Goal: Transaction & Acquisition: Purchase product/service

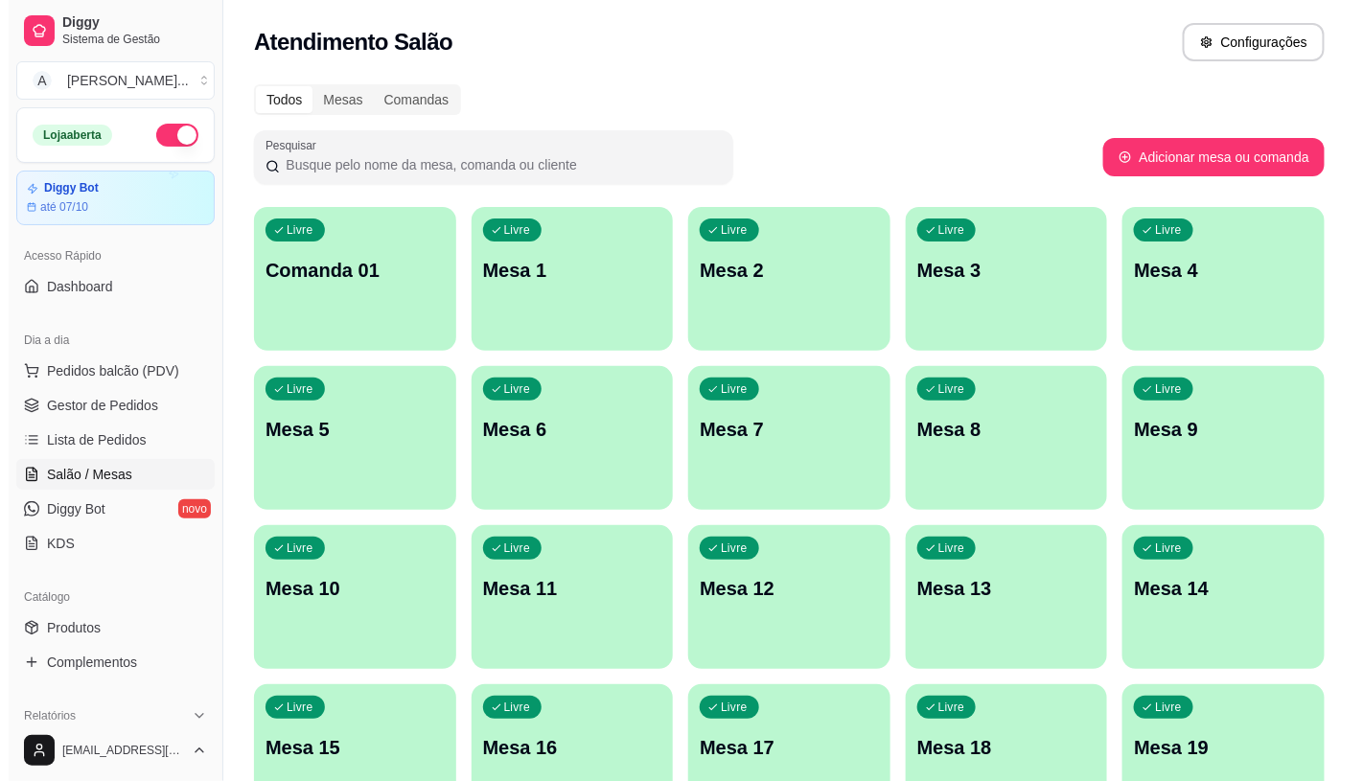
scroll to position [106, 0]
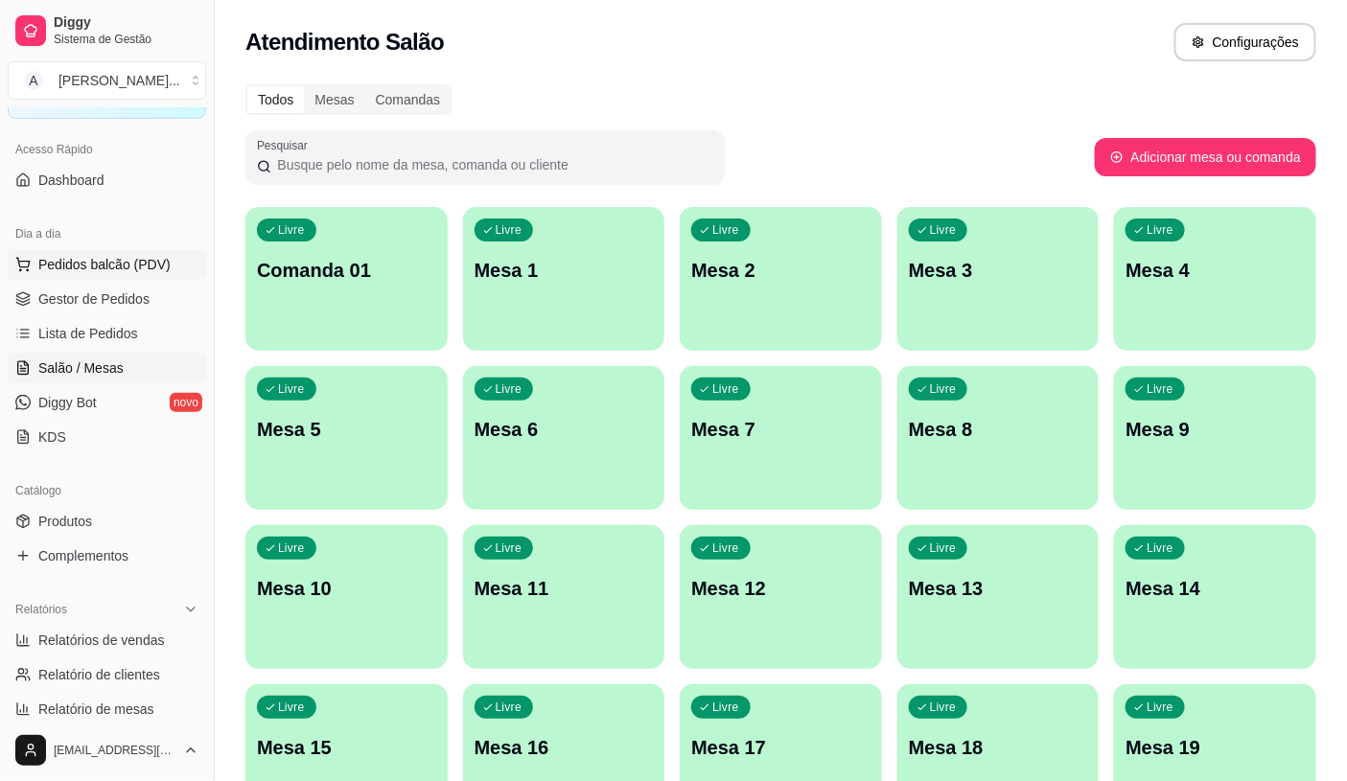
click at [70, 257] on span "Pedidos balcão (PDV)" at bounding box center [104, 264] width 132 height 19
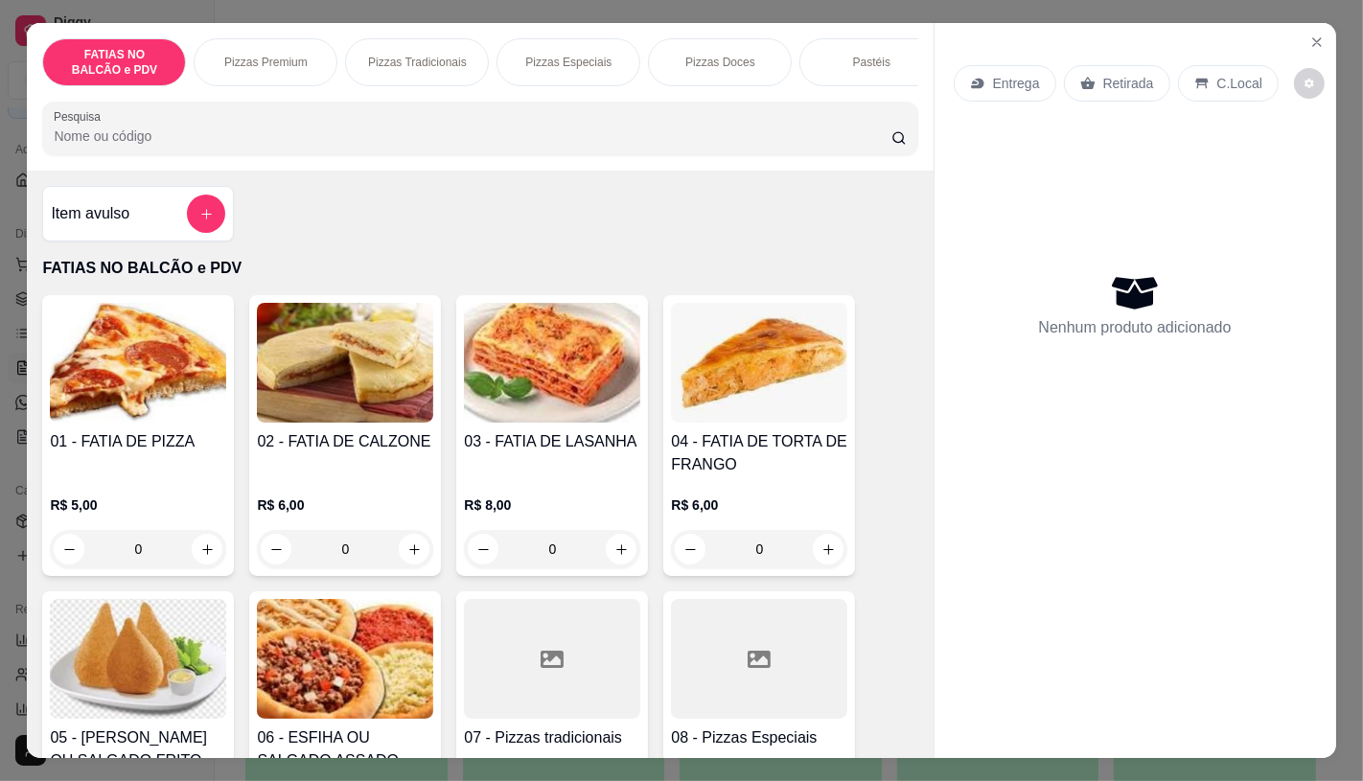
scroll to position [106, 0]
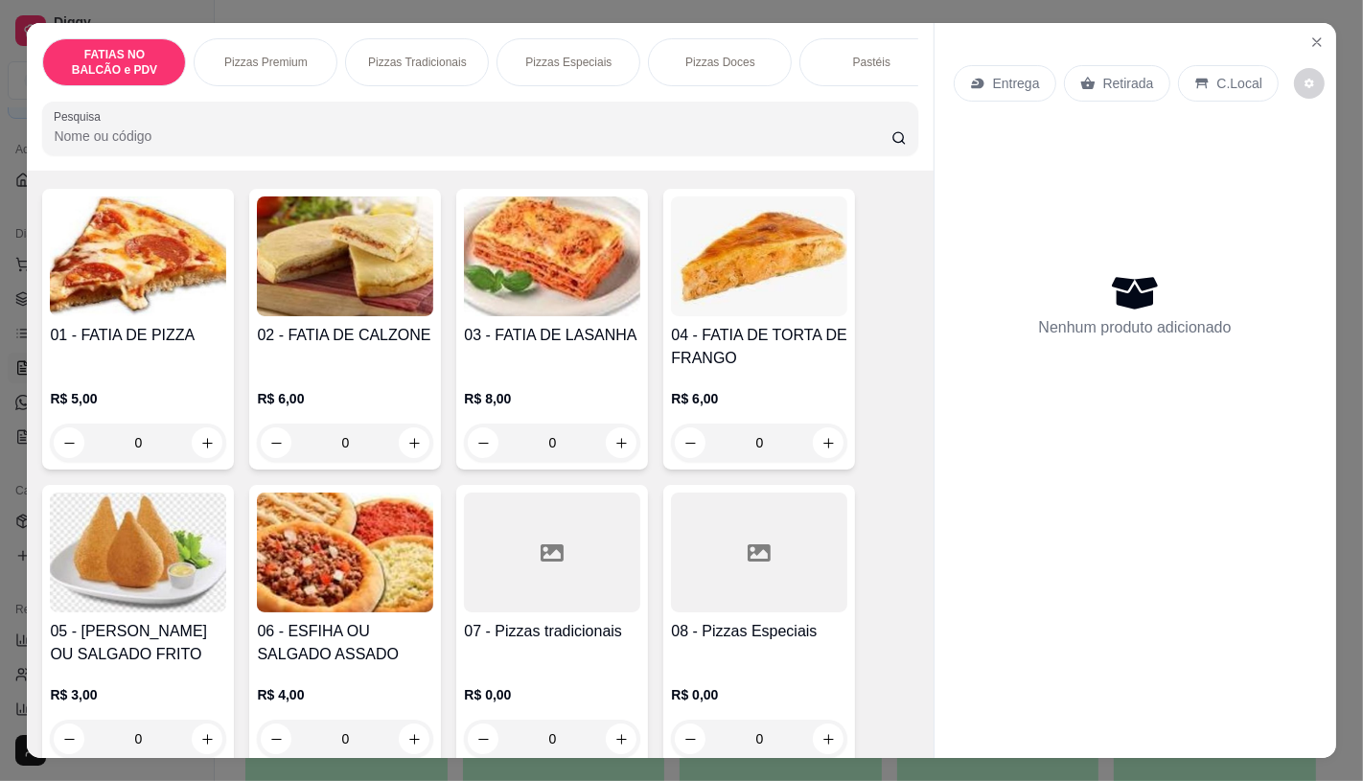
click at [547, 586] on div at bounding box center [552, 553] width 176 height 120
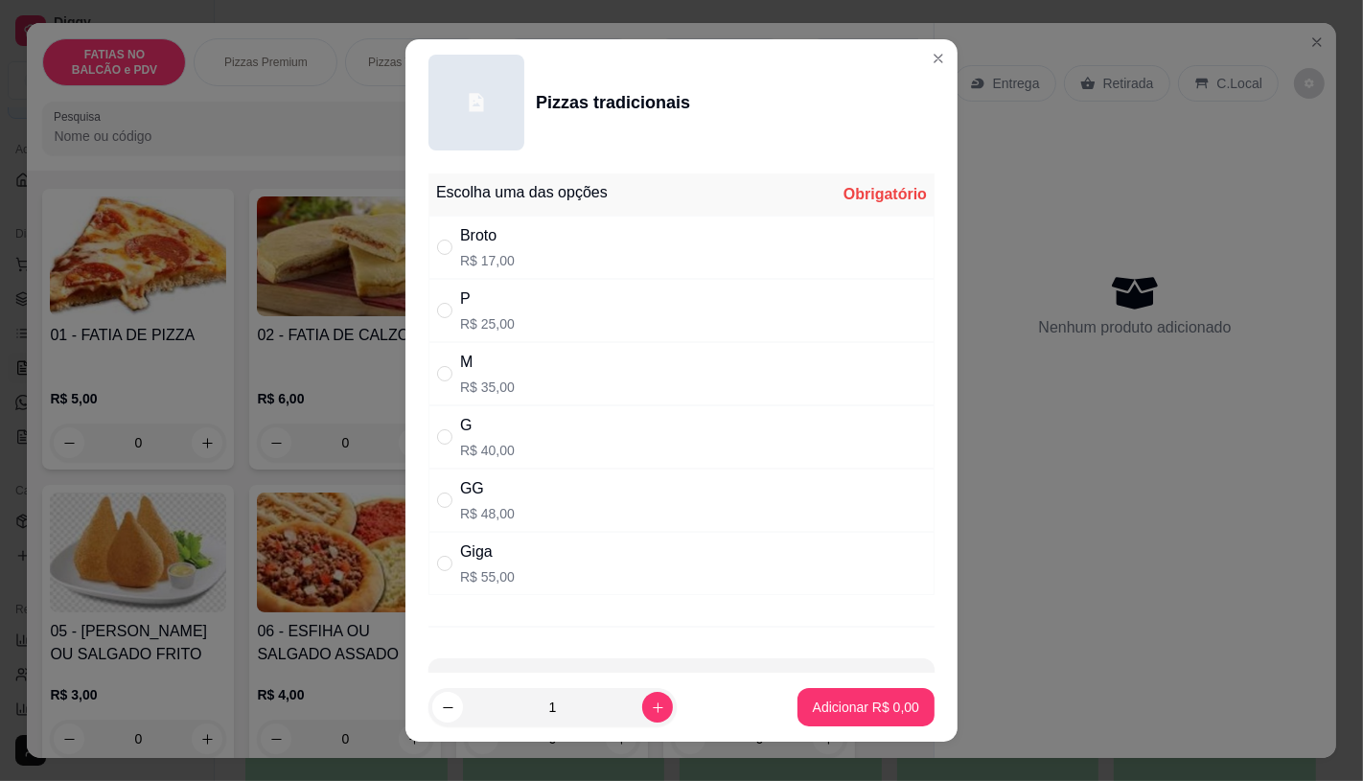
scroll to position [65, 0]
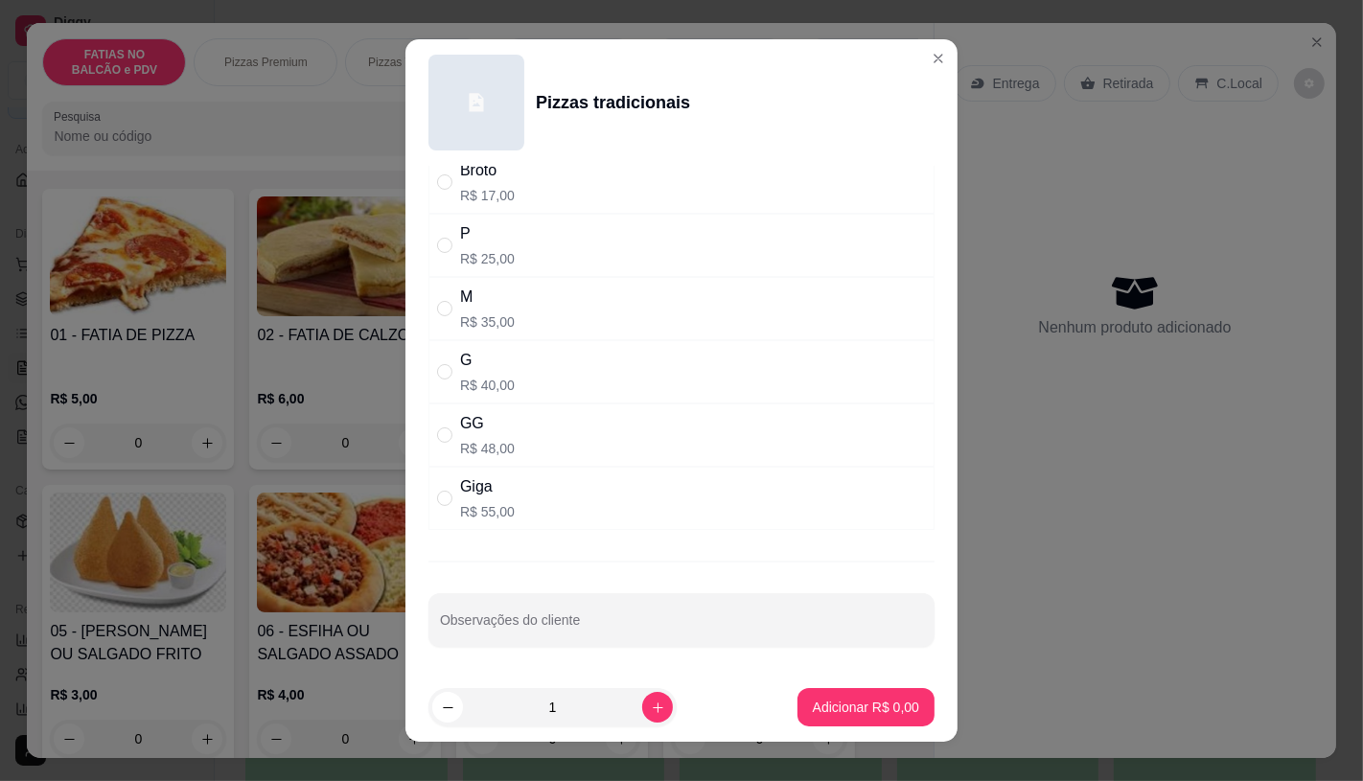
click at [515, 497] on div "Giga R$ 55,00" at bounding box center [682, 498] width 506 height 63
radio input "true"
click at [876, 717] on button "Adicionar R$ 55,00" at bounding box center [862, 707] width 141 height 37
type input "1"
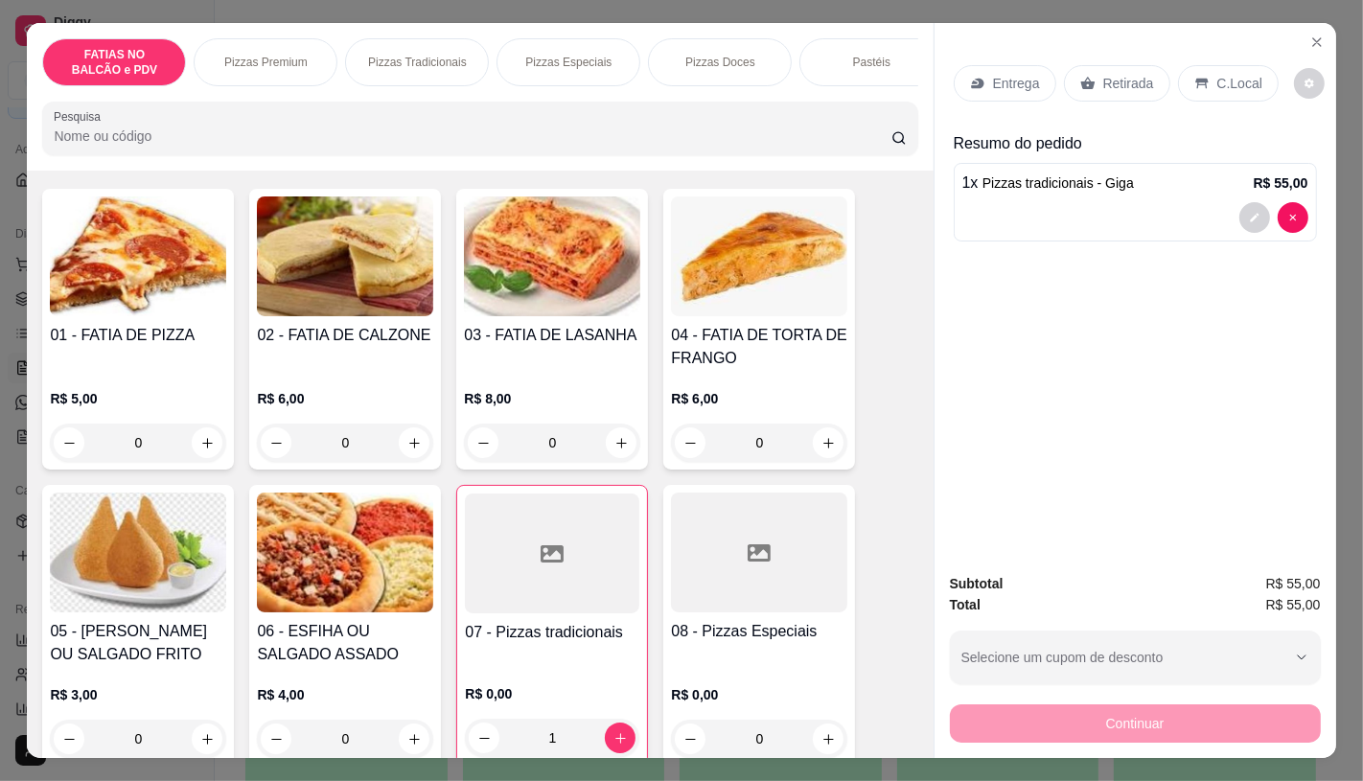
click at [750, 550] on icon at bounding box center [759, 553] width 23 height 23
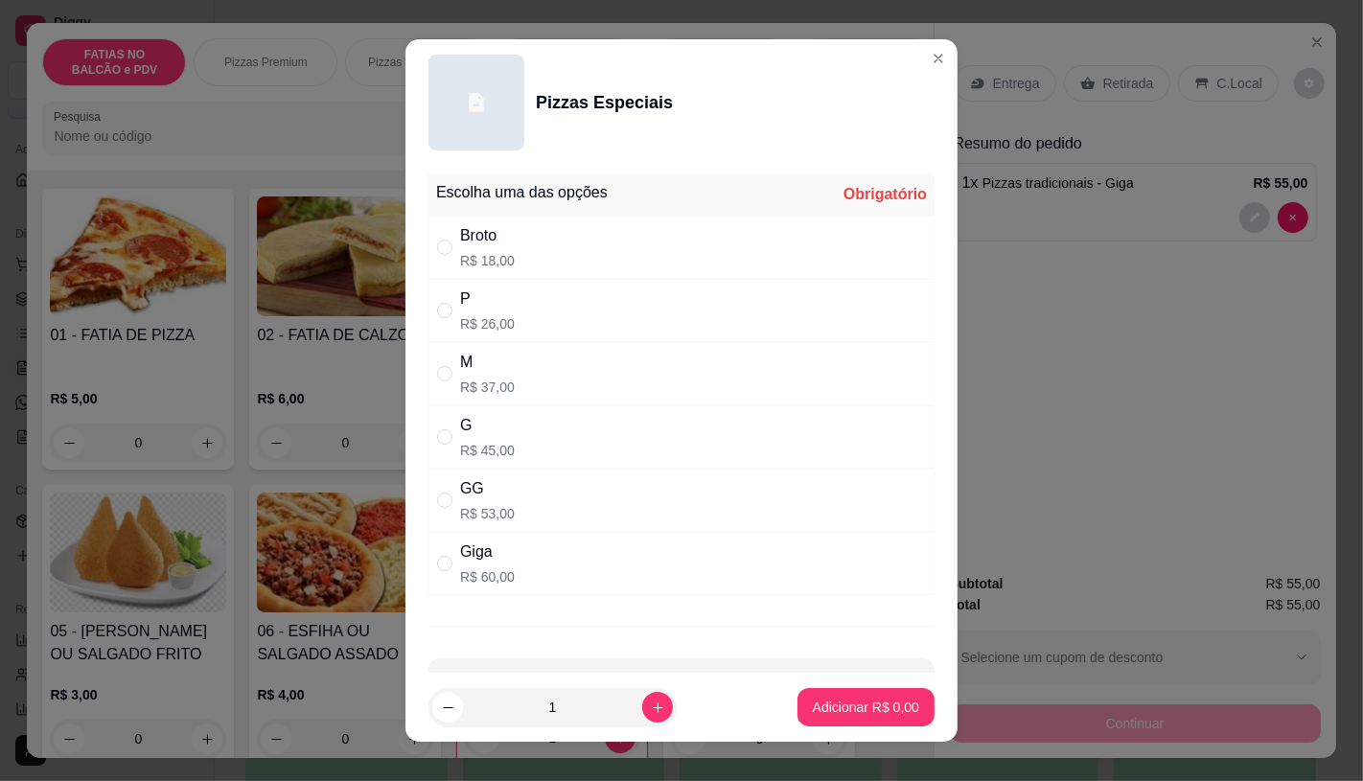
click at [490, 568] on p "R$ 60,00" at bounding box center [487, 577] width 55 height 19
radio input "true"
click at [645, 706] on button "increase-product-quantity" at bounding box center [657, 707] width 31 height 31
type input "2"
click at [851, 708] on p "Adicionar R$ 120,00" at bounding box center [859, 707] width 122 height 19
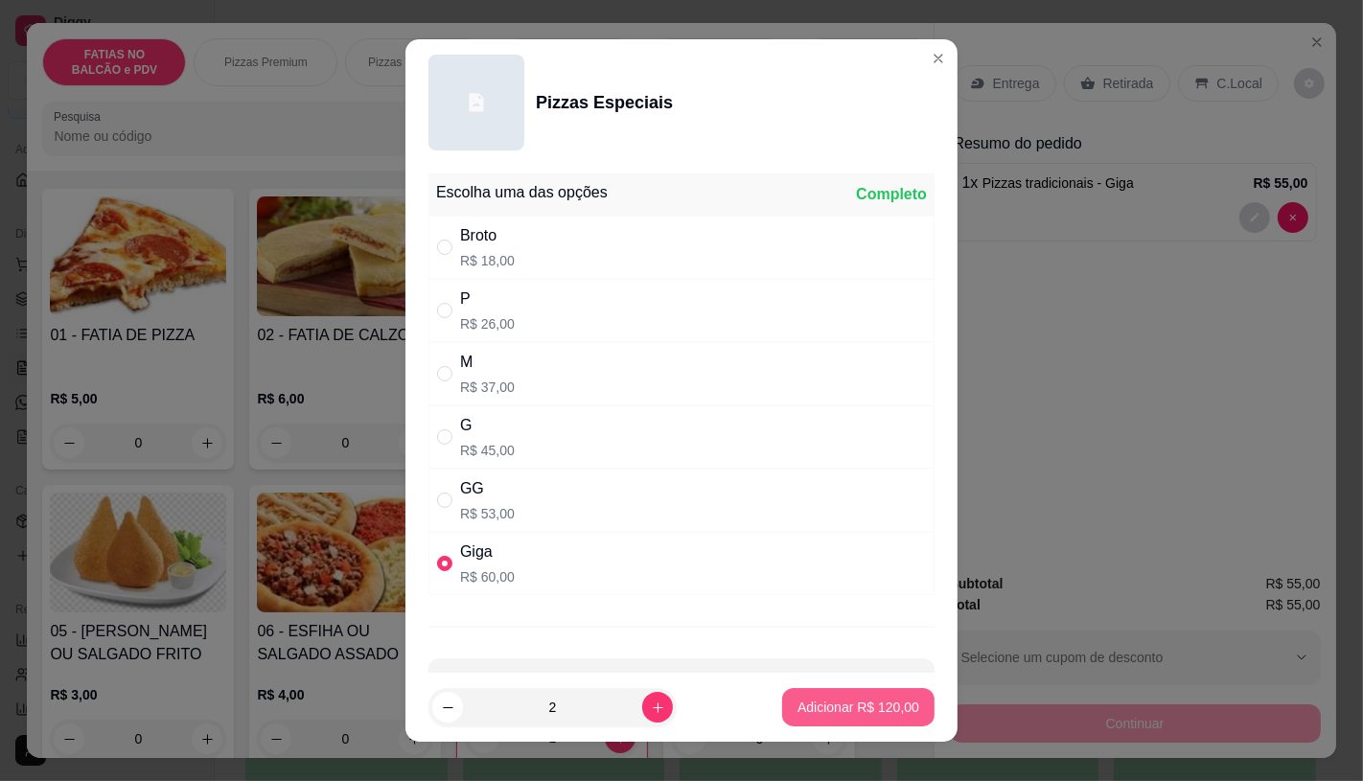
type input "2"
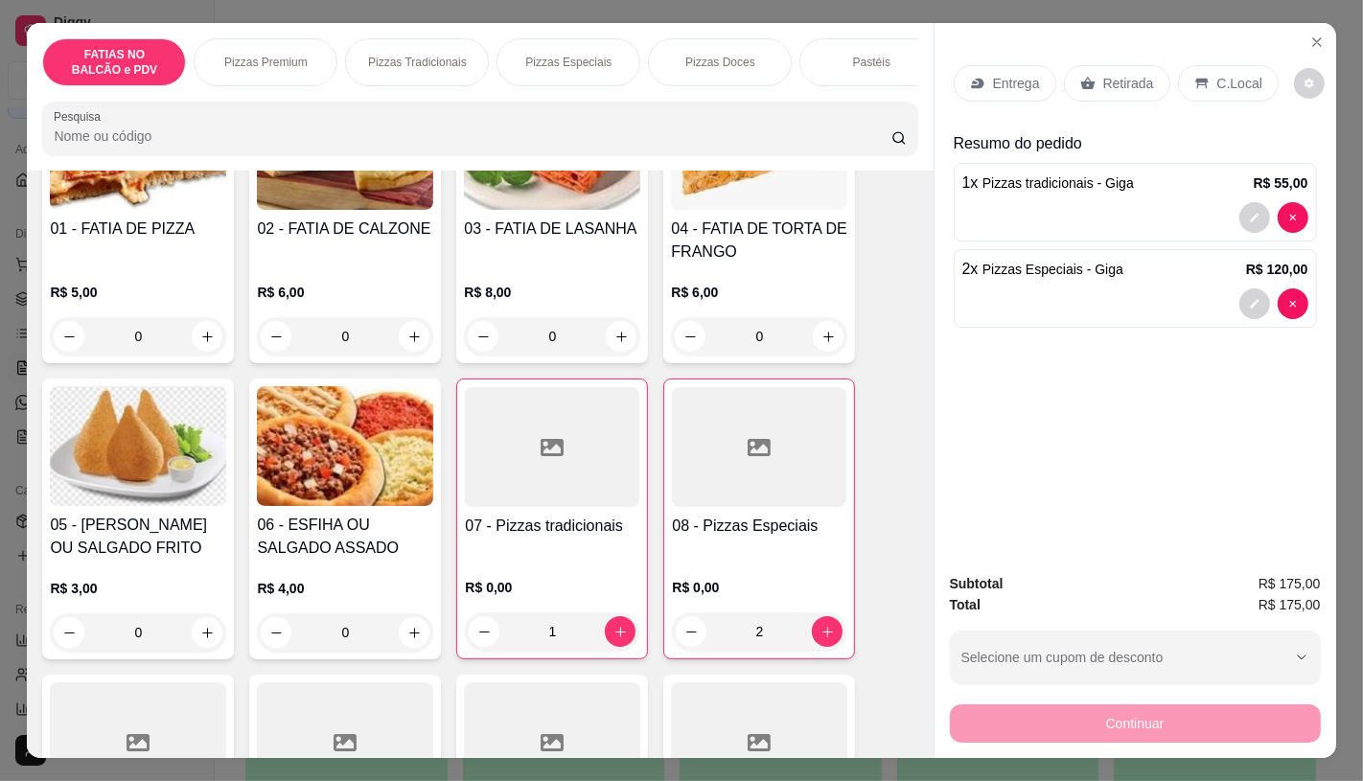
scroll to position [319, 0]
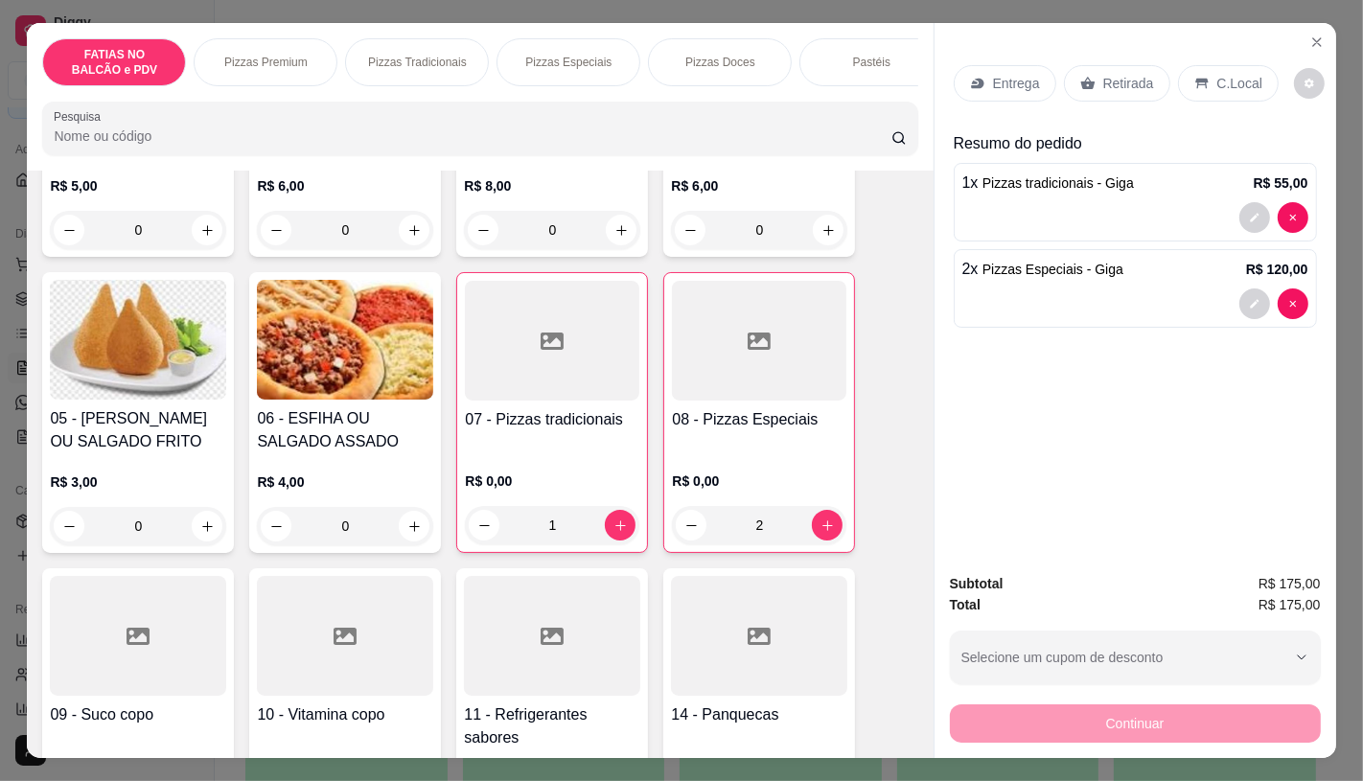
click at [537, 468] on div "R$ 0,00 1" at bounding box center [552, 499] width 174 height 92
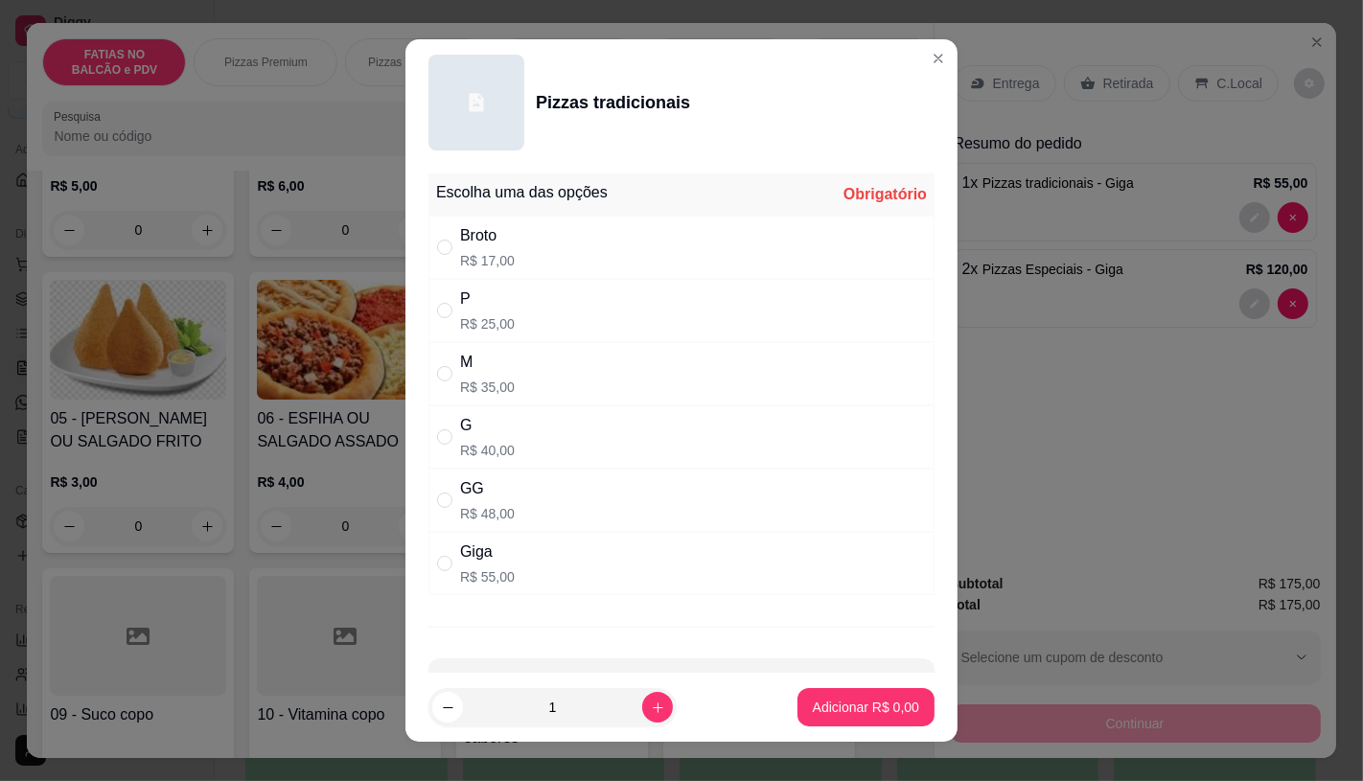
click at [519, 578] on div "Giga R$ 55,00" at bounding box center [682, 563] width 506 height 63
radio input "true"
click at [812, 706] on p "Adicionar R$ 55,00" at bounding box center [862, 708] width 111 height 18
type input "2"
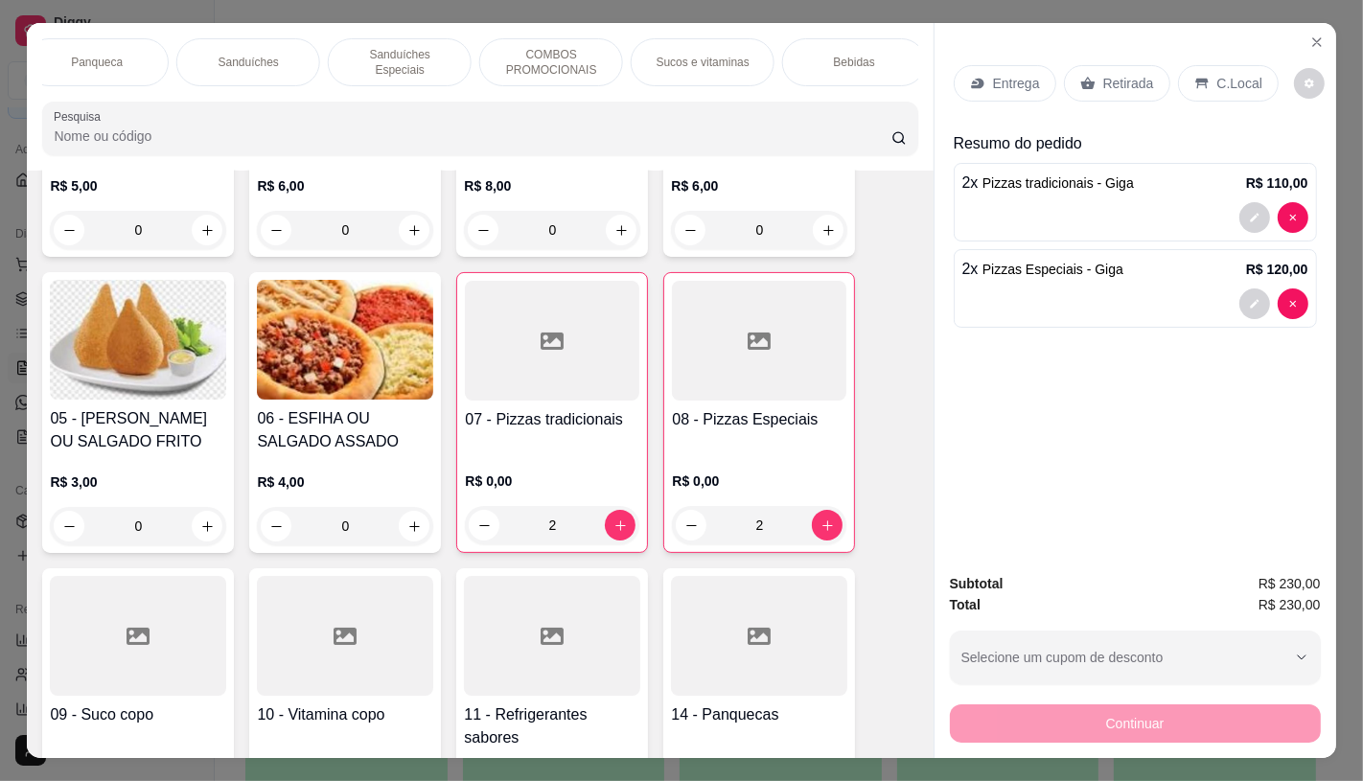
scroll to position [0, 1994]
click at [847, 48] on p "TAXAS DE ENTREGAS" at bounding box center [846, 62] width 111 height 31
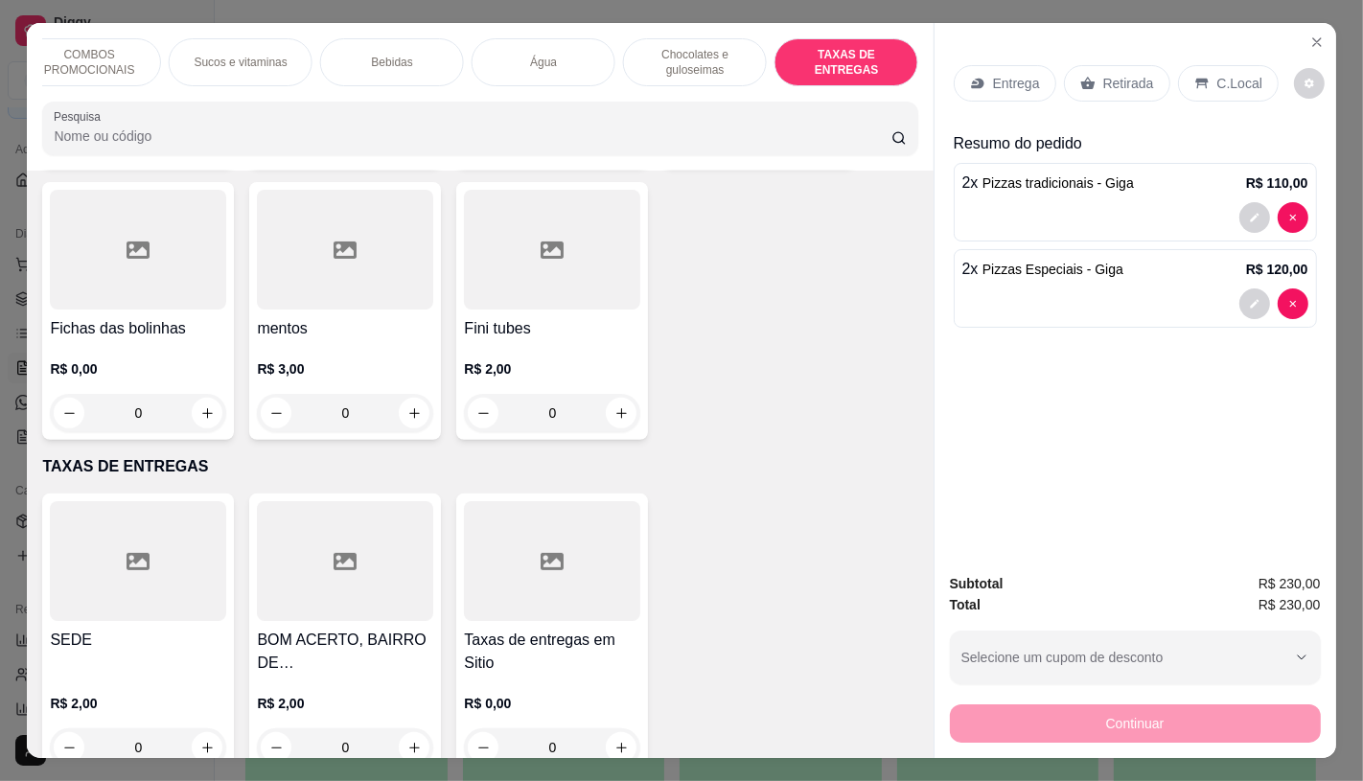
scroll to position [45, 0]
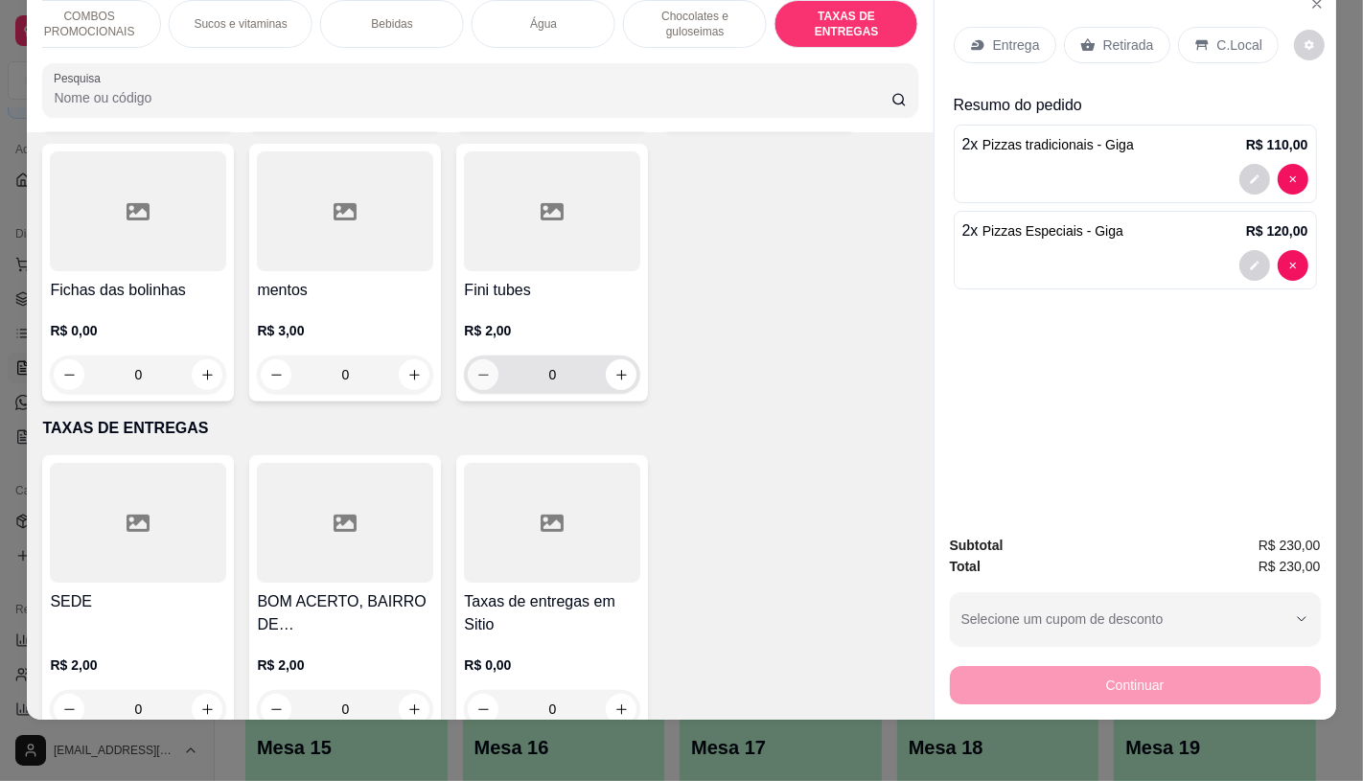
click at [472, 495] on div at bounding box center [552, 523] width 176 height 120
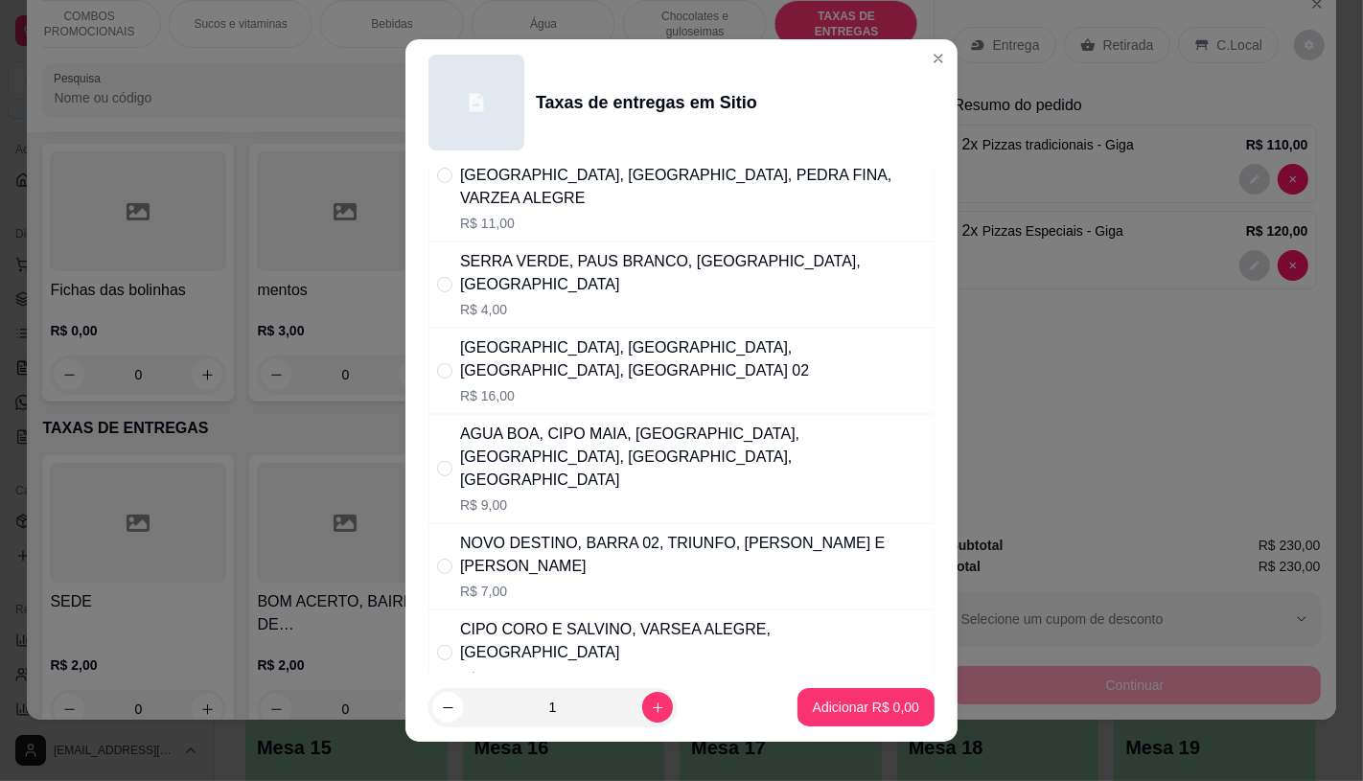
scroll to position [0, 0]
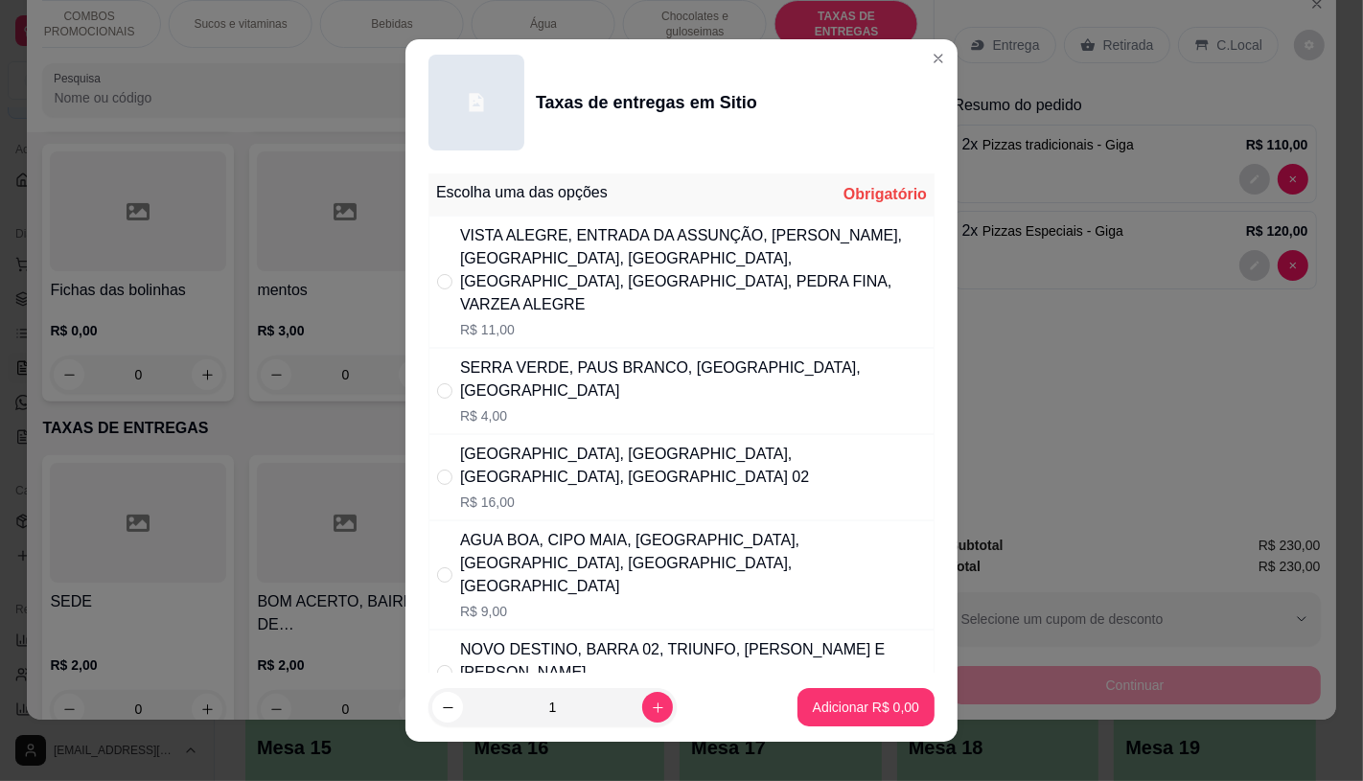
click at [500, 454] on div "[GEOGRAPHIC_DATA], [GEOGRAPHIC_DATA], [GEOGRAPHIC_DATA], [GEOGRAPHIC_DATA] 02" at bounding box center [693, 466] width 466 height 46
radio input "true"
click at [805, 704] on p "Adicionar R$ 16,00" at bounding box center [862, 707] width 114 height 19
type input "1"
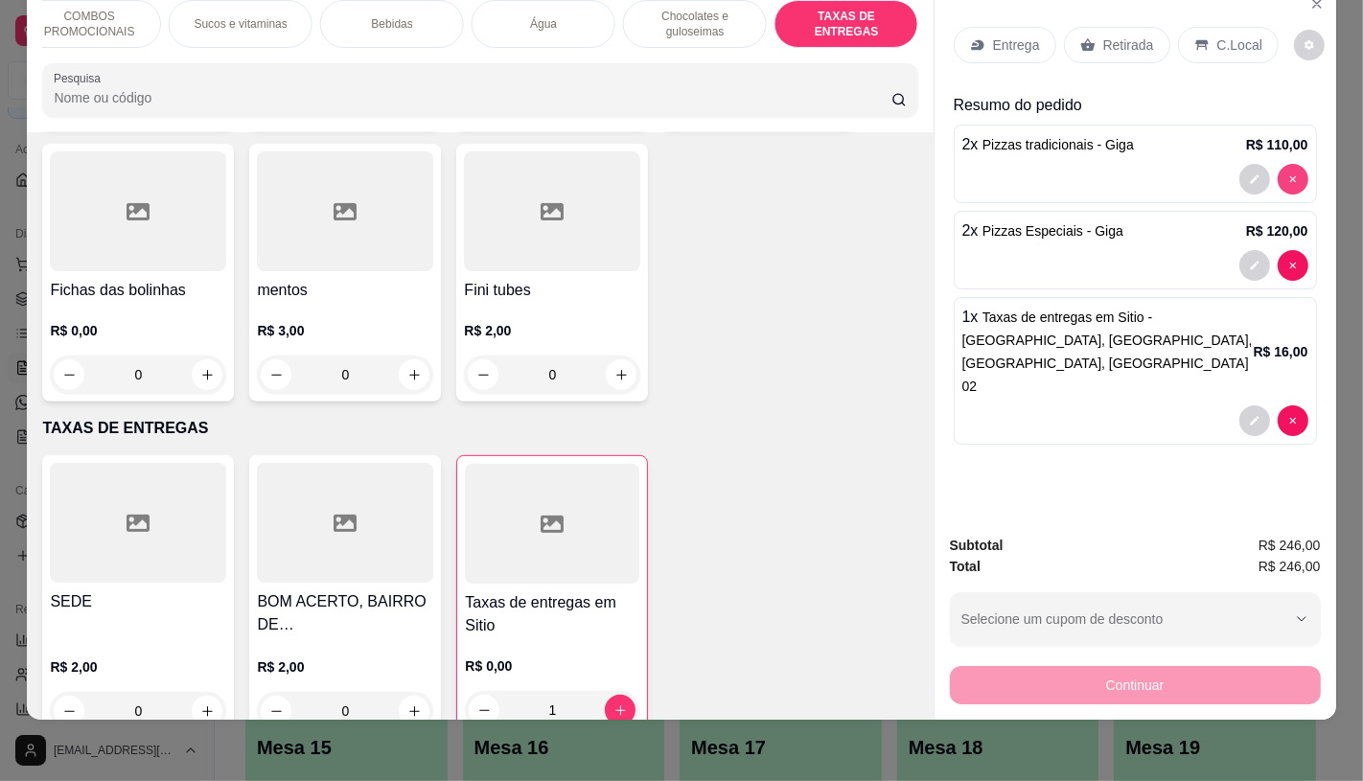
type input "0"
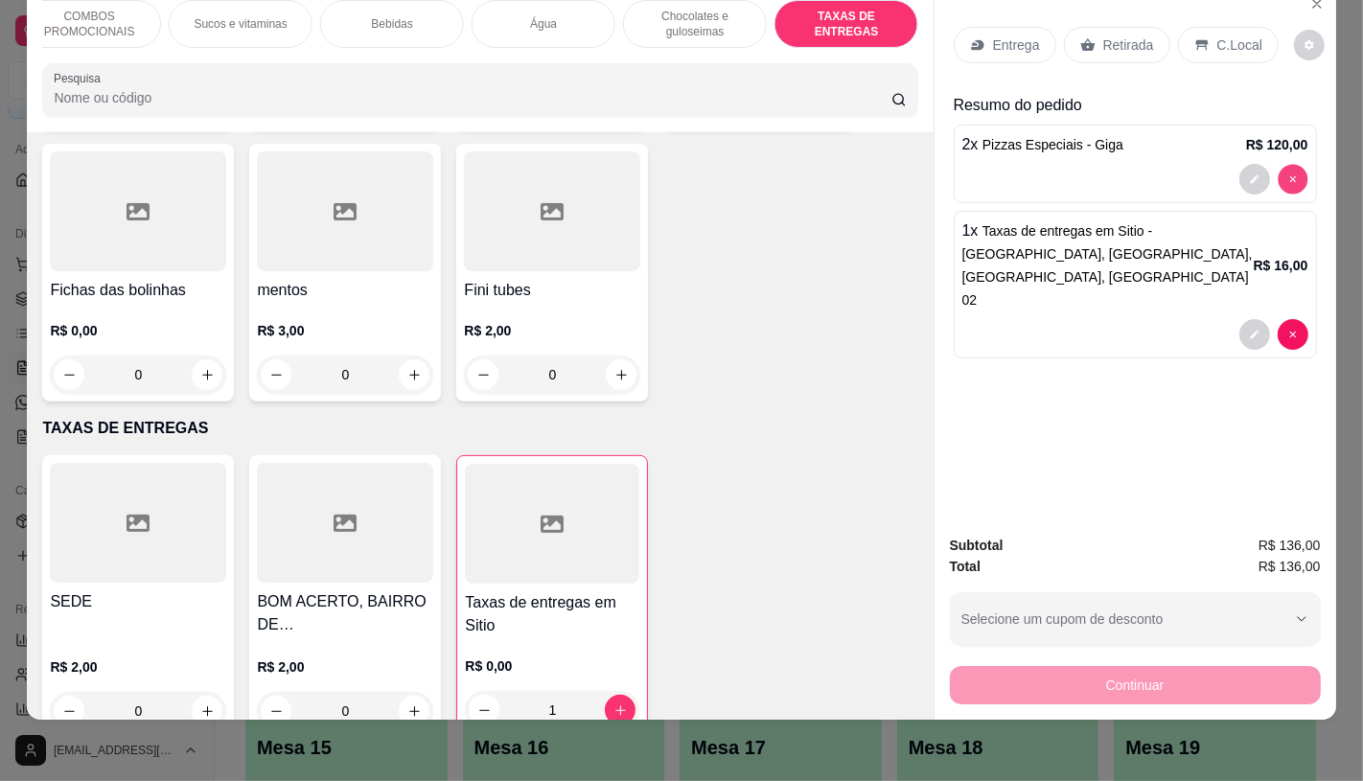
type input "0"
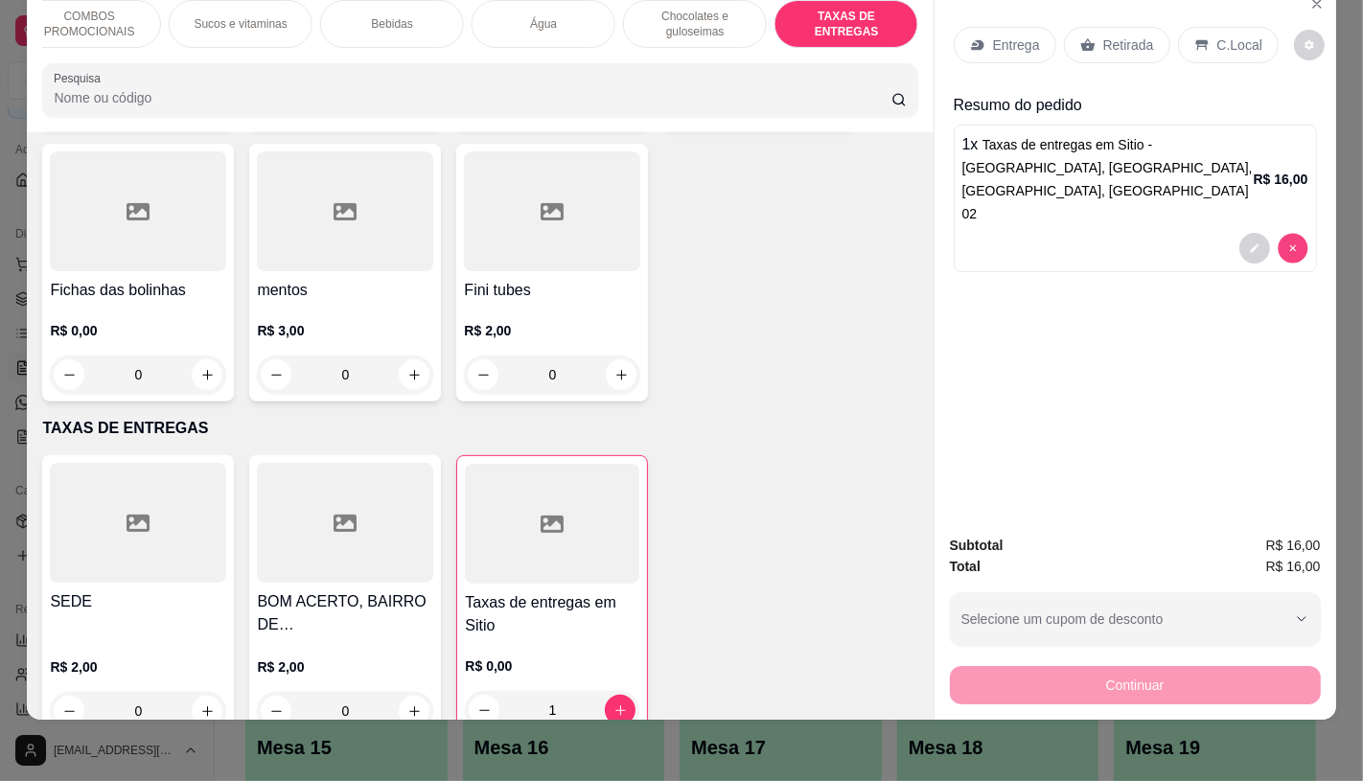
type input "0"
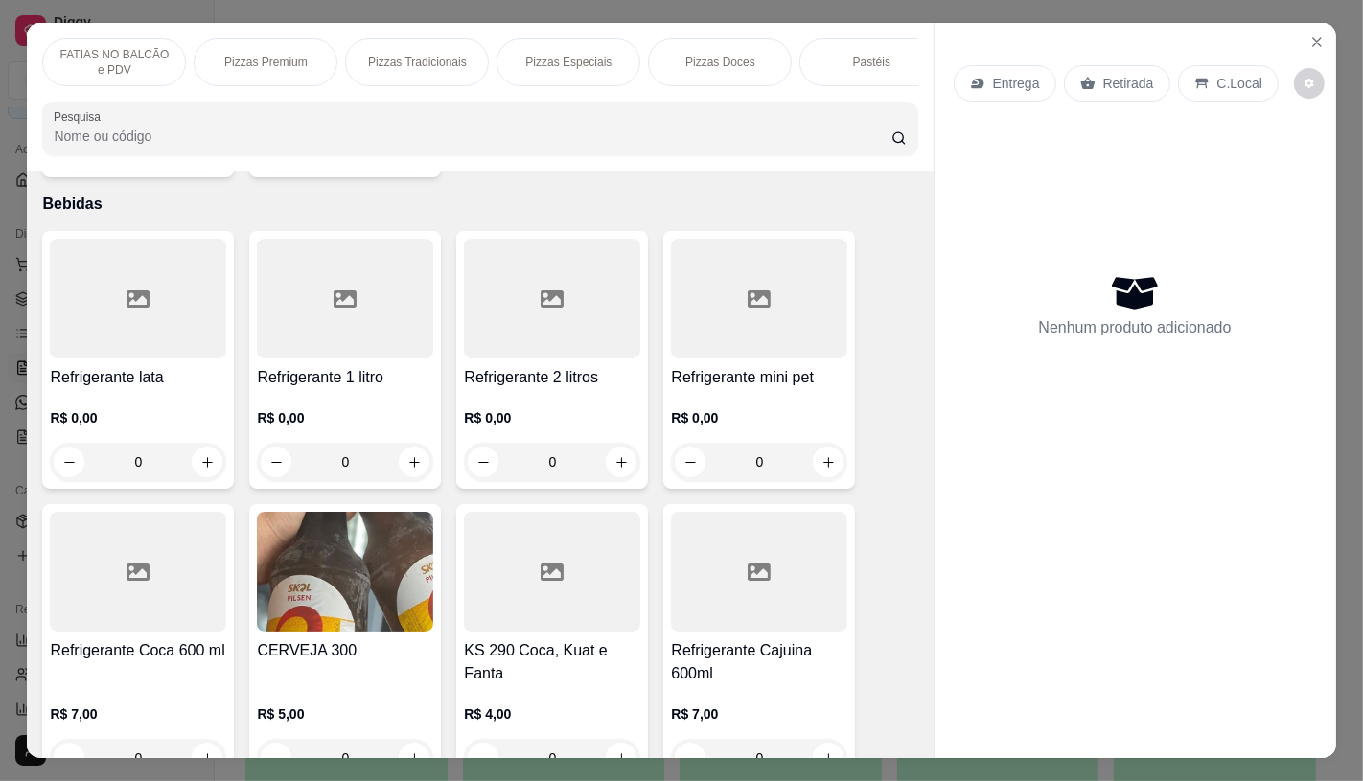
click at [107, 58] on p "FATIAS NO BALCÃO e PDV" at bounding box center [113, 62] width 111 height 31
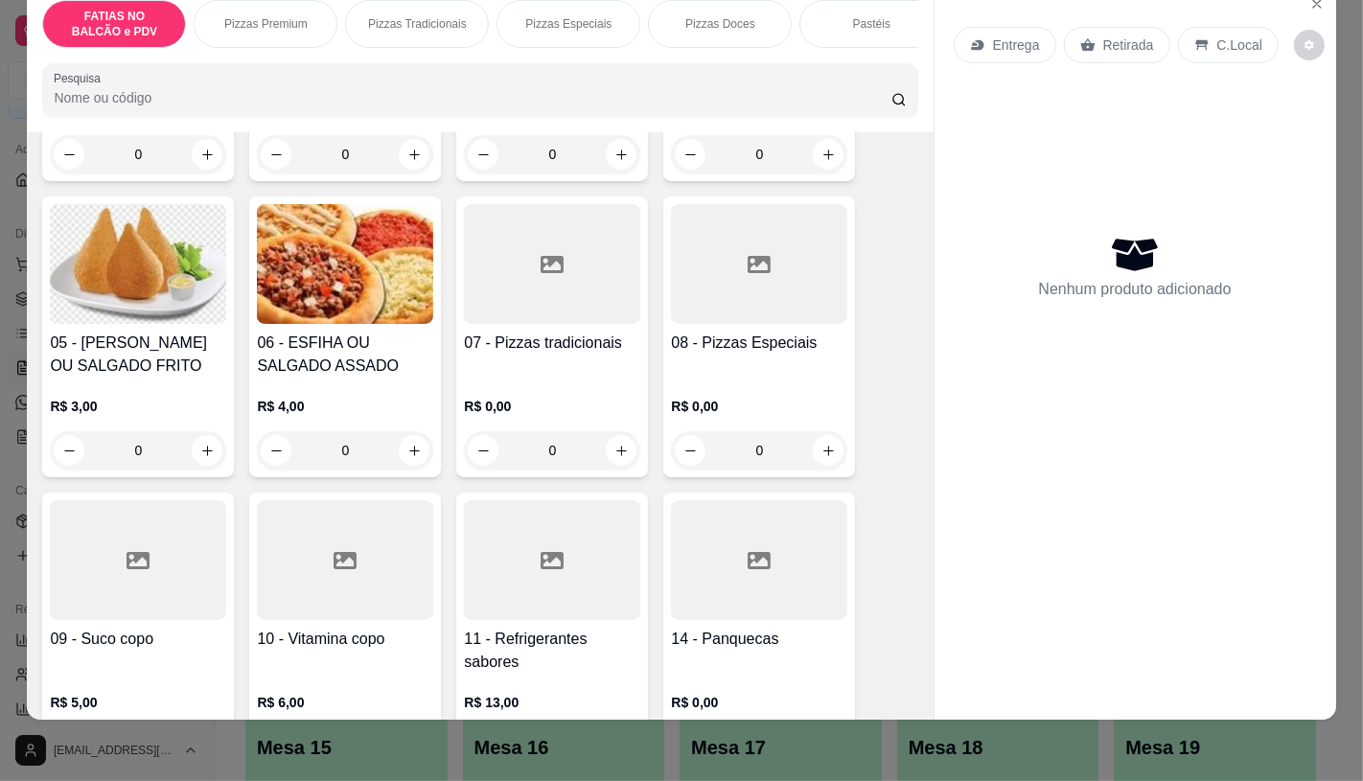
scroll to position [406, 0]
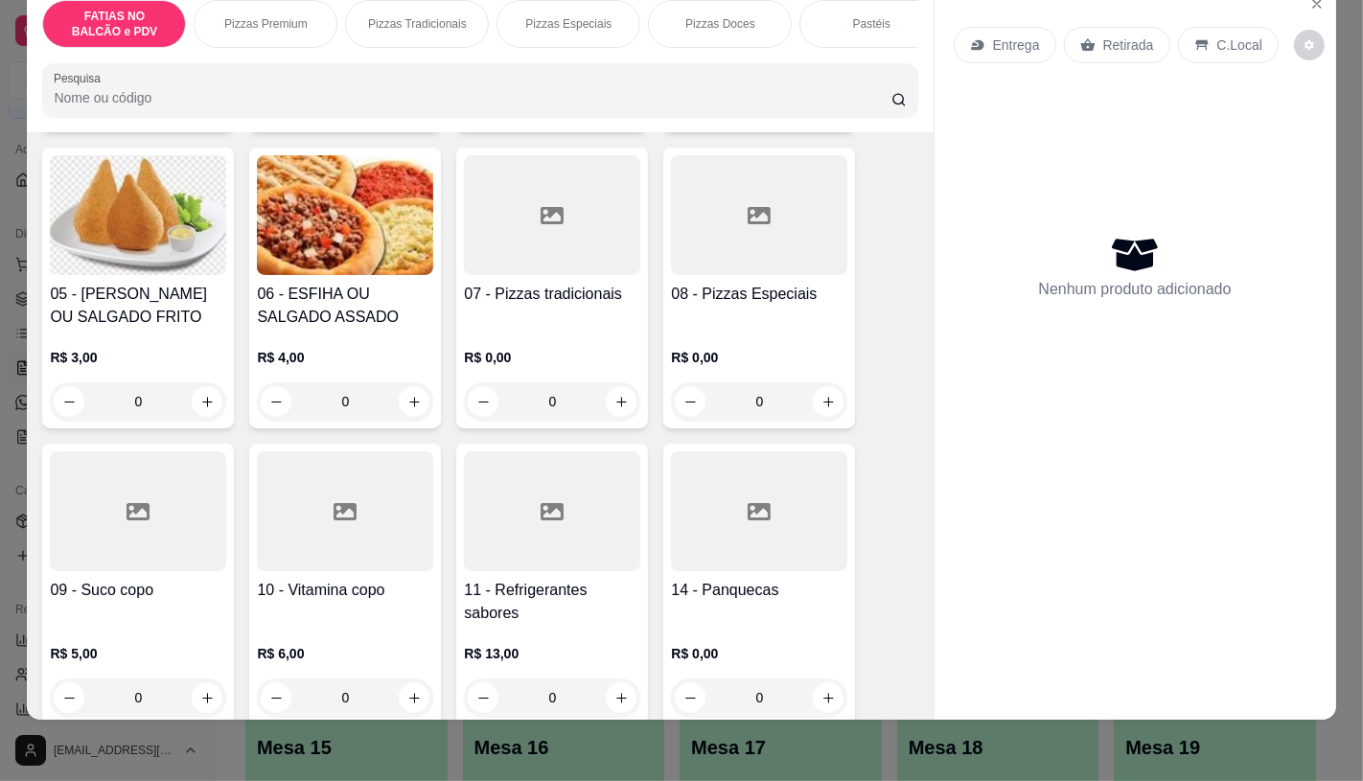
click at [195, 400] on div "0" at bounding box center [138, 402] width 176 height 38
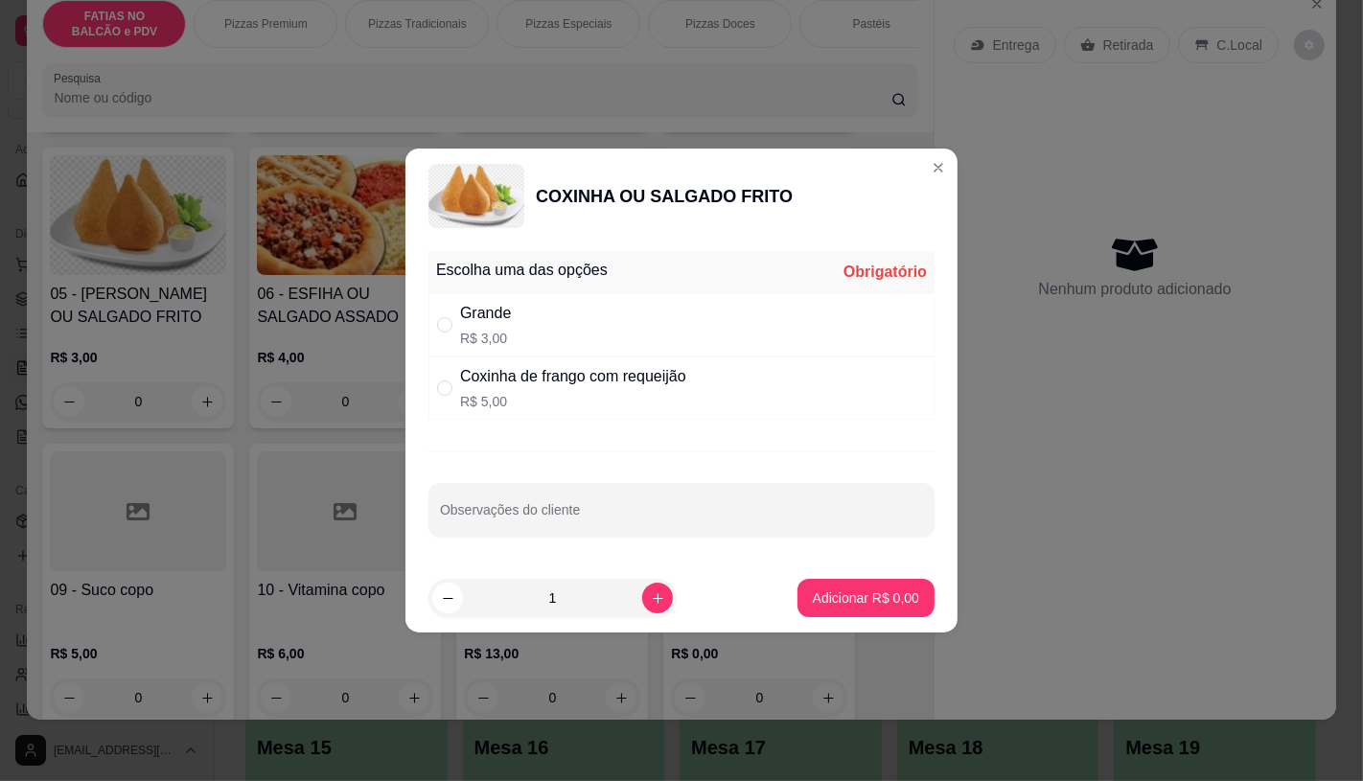
click at [590, 328] on div "Grande R$ 3,00" at bounding box center [682, 324] width 506 height 63
radio input "true"
click at [861, 592] on p "Adicionar R$ 3,00" at bounding box center [866, 599] width 104 height 18
type input "1"
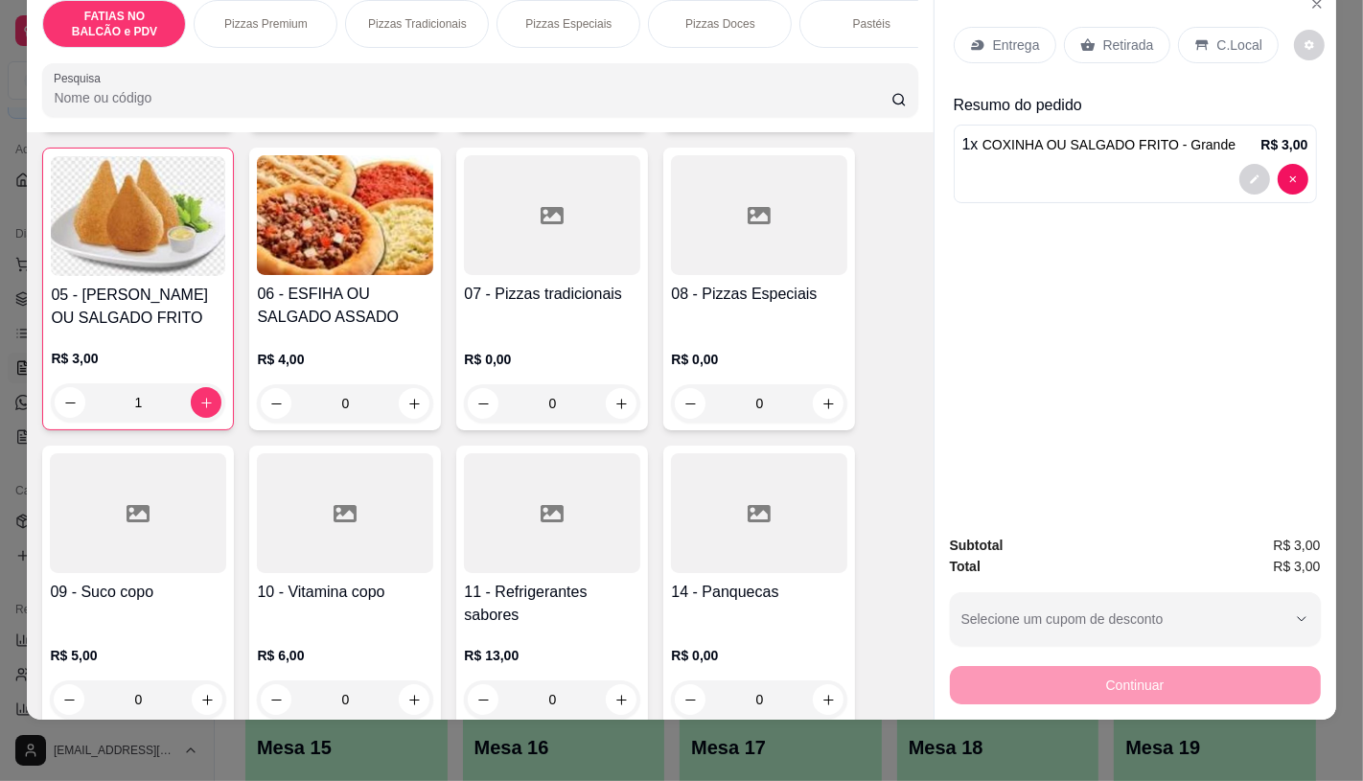
click at [1104, 35] on p "Retirada" at bounding box center [1129, 44] width 51 height 19
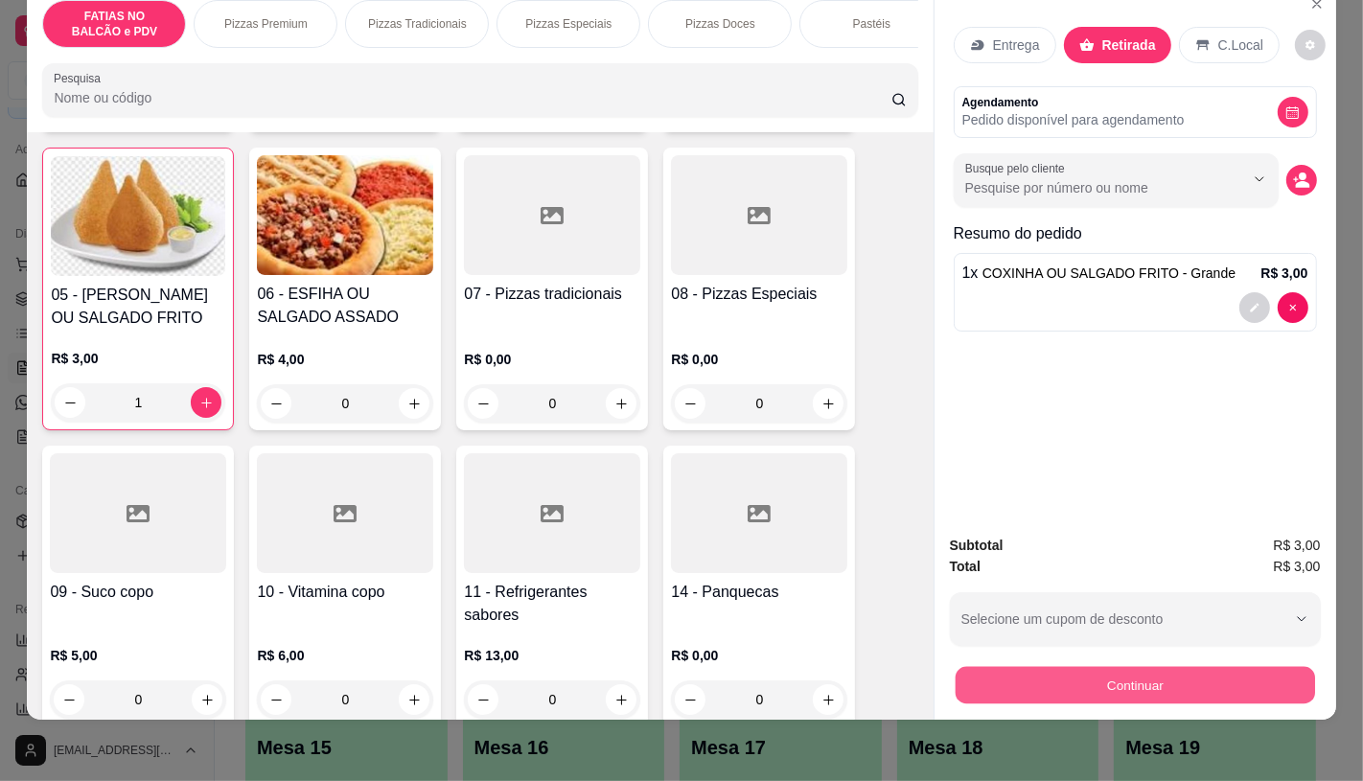
click at [1135, 681] on button "Continuar" at bounding box center [1135, 684] width 360 height 37
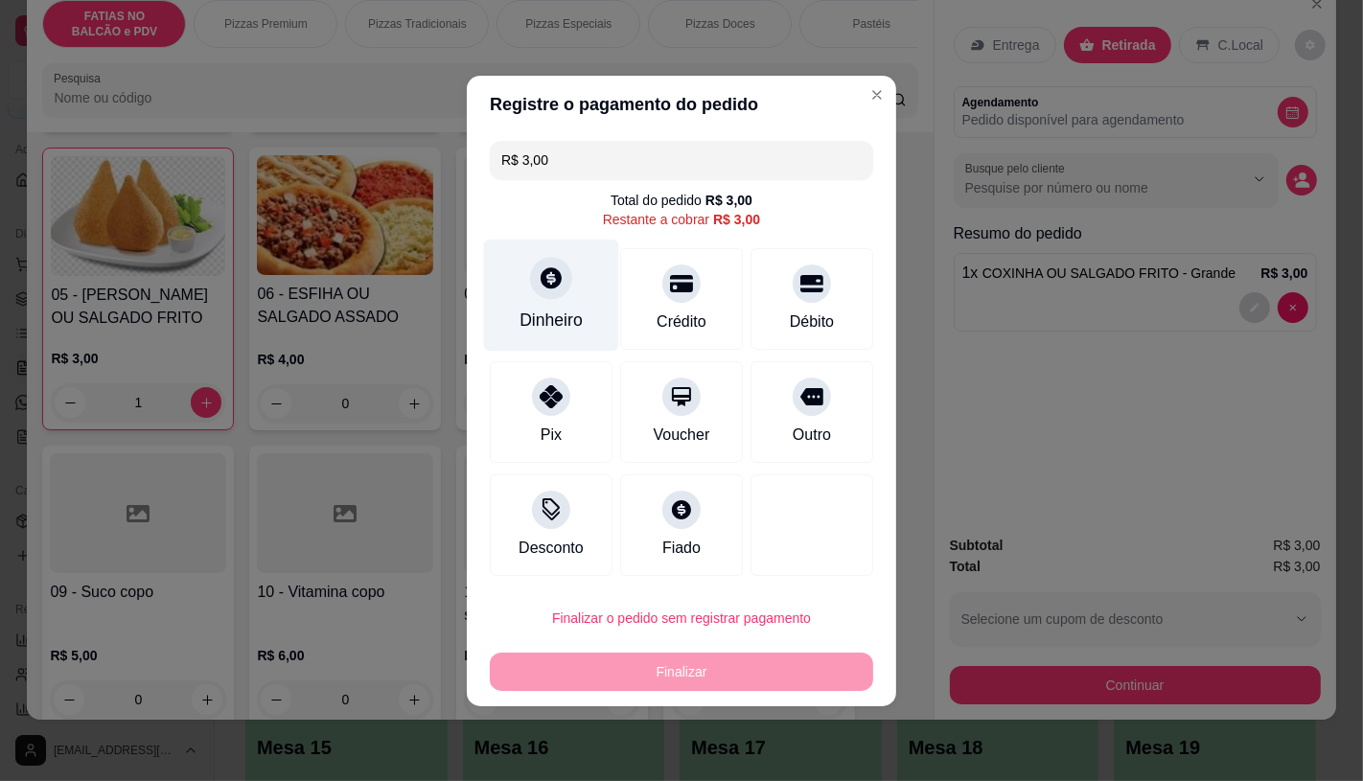
click at [570, 302] on div "Dinheiro" at bounding box center [551, 295] width 135 height 112
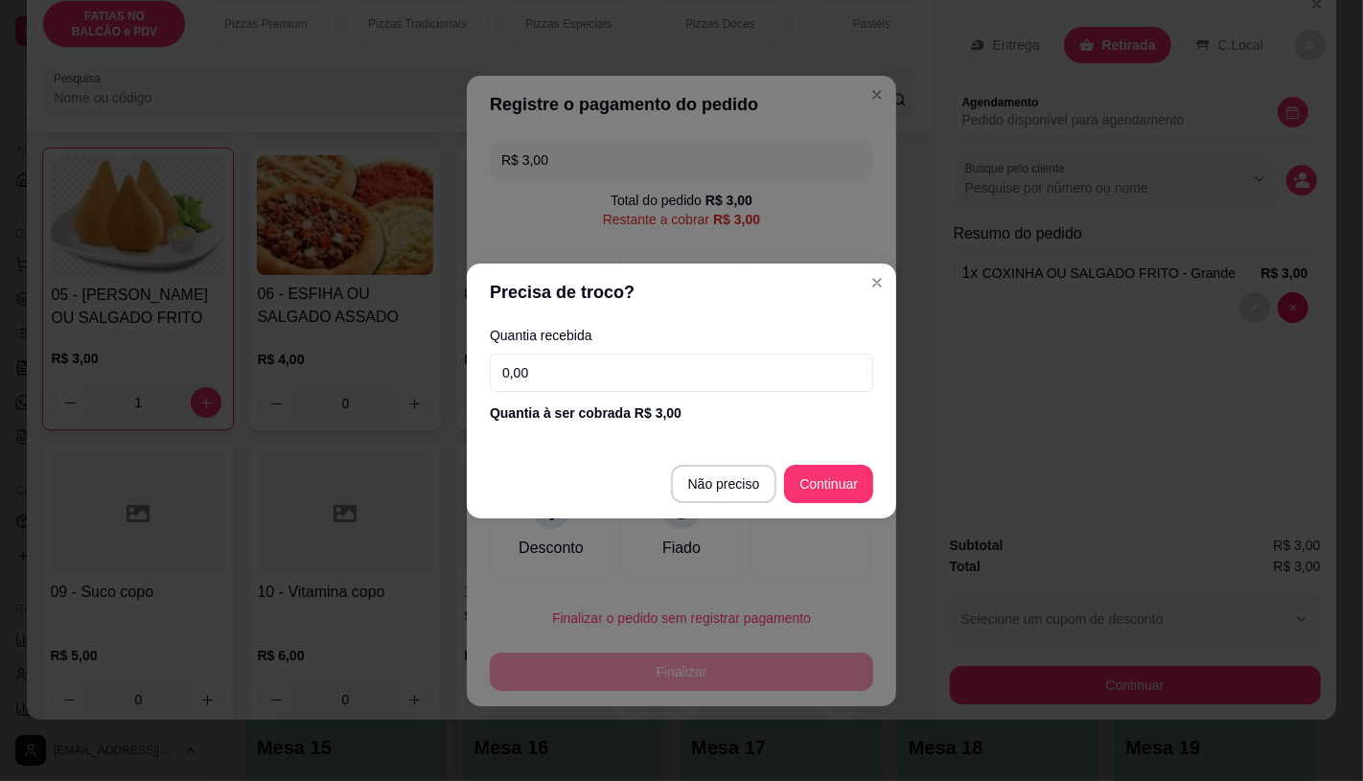
click at [615, 384] on input "0,00" at bounding box center [682, 373] width 384 height 38
type input "3,00"
type input "R$ 0,00"
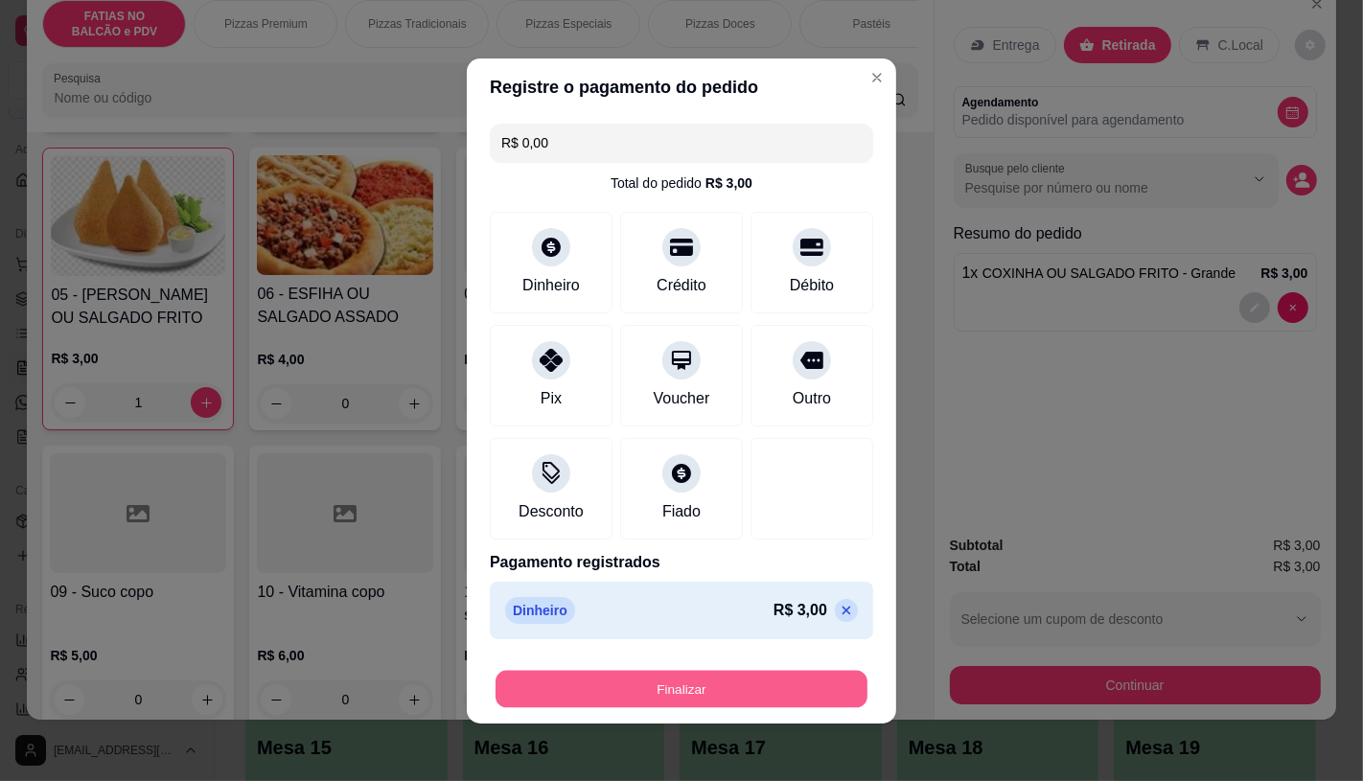
click at [741, 678] on button "Finalizar" at bounding box center [682, 688] width 372 height 37
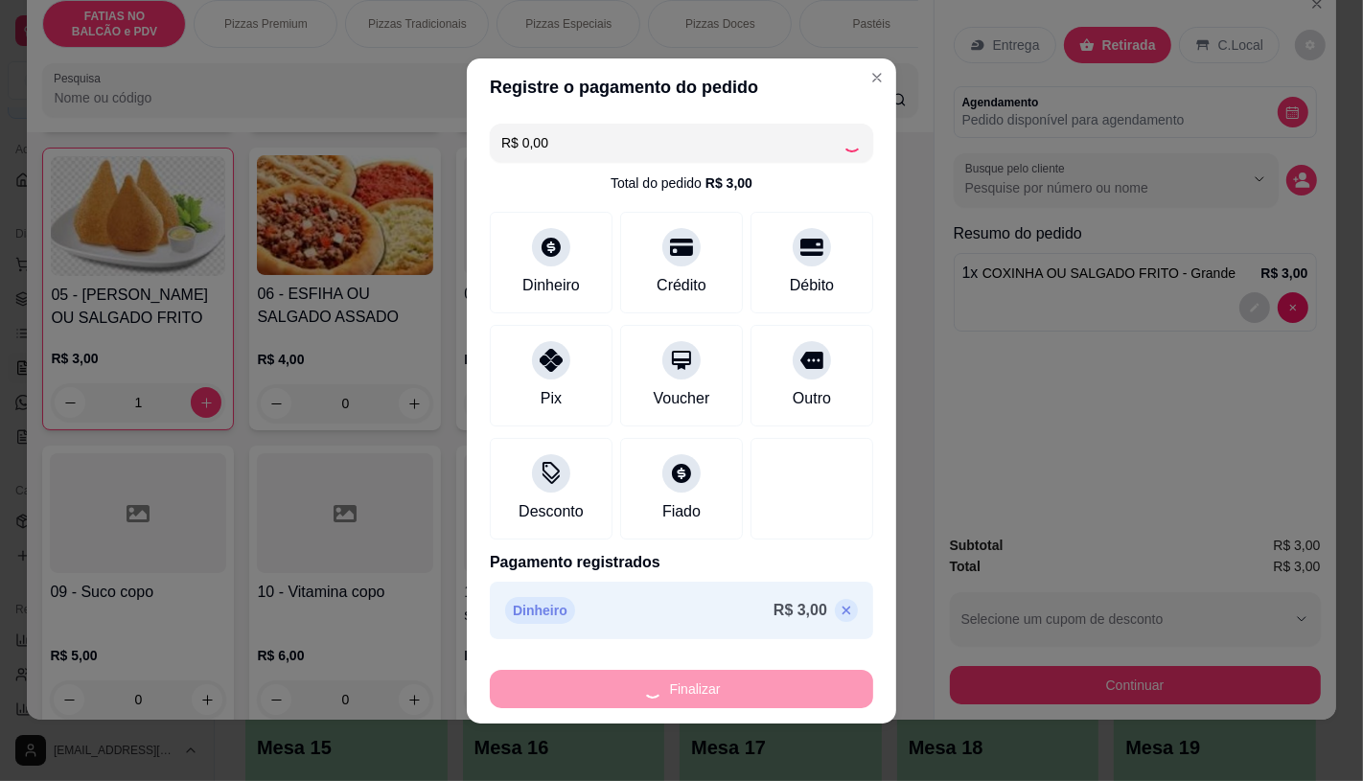
type input "0"
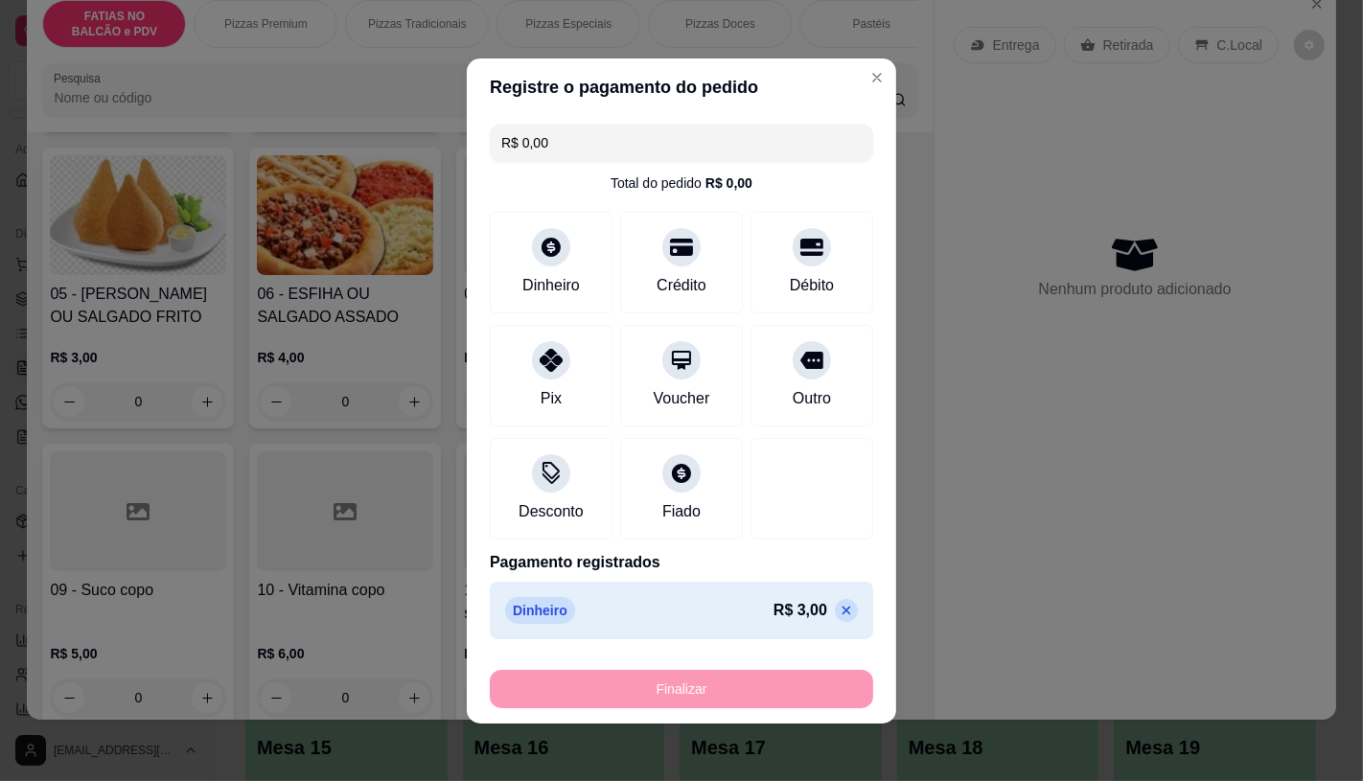
type input "-R$ 3,00"
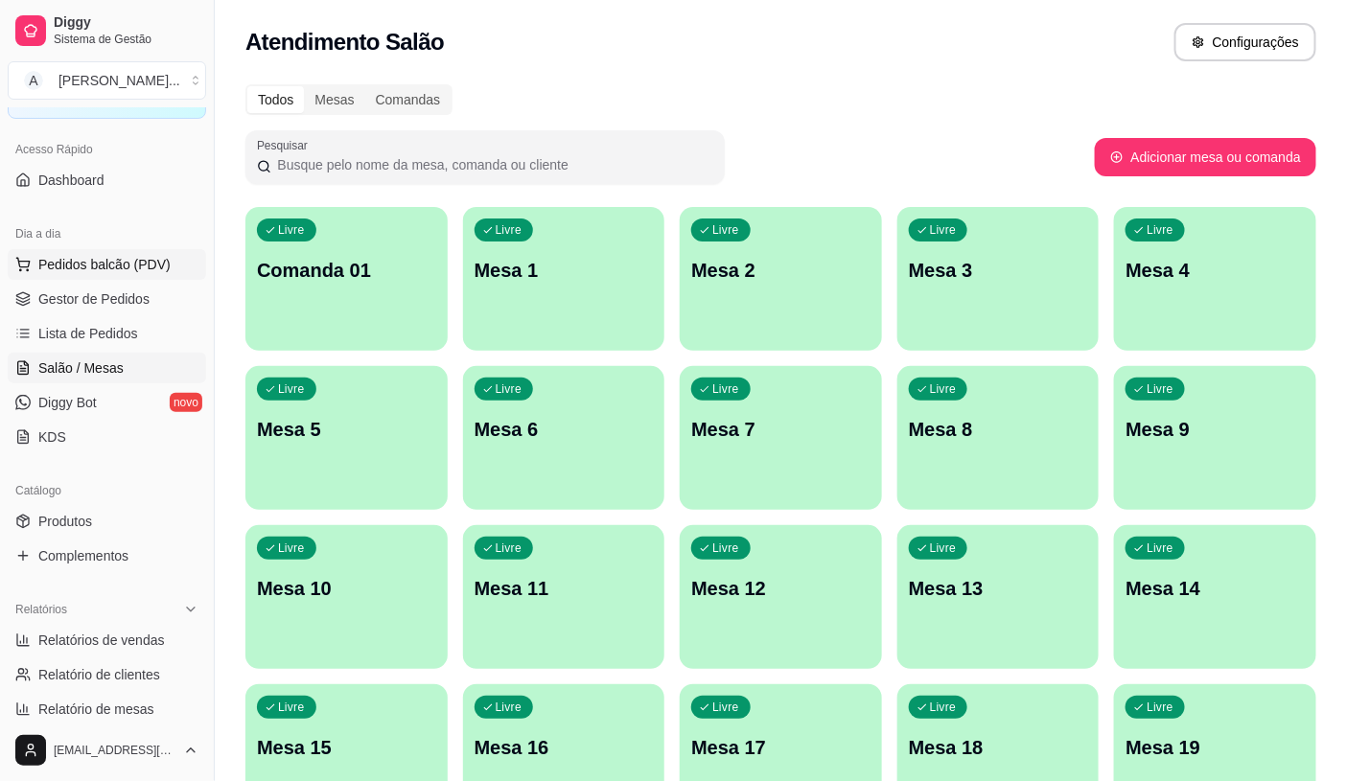
click at [113, 276] on button "Pedidos balcão (PDV)" at bounding box center [107, 264] width 198 height 31
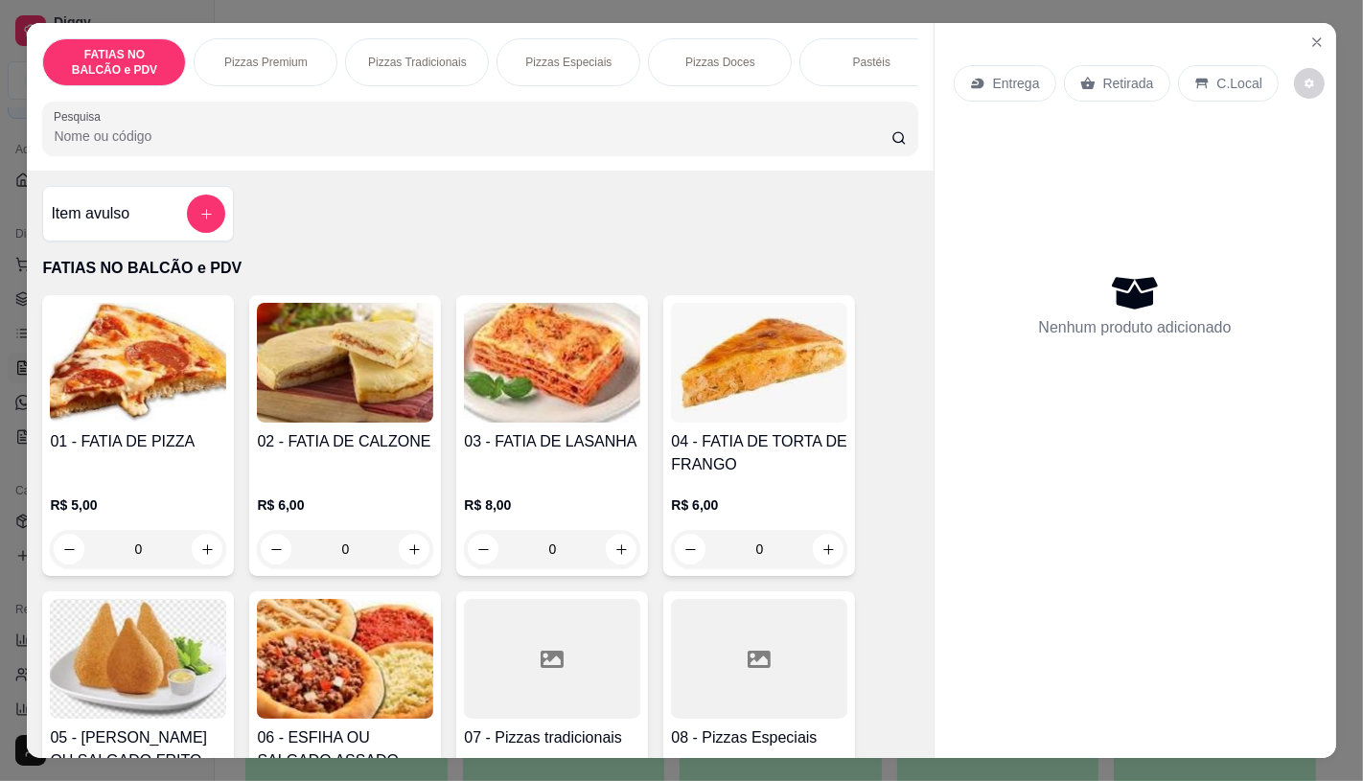
click at [872, 146] on input "Pesquisa" at bounding box center [472, 136] width 837 height 19
click at [888, 100] on div "FATIAS NO BALCÃO e PDV Pizzas Premium Pizzas Tradicionais Pizzas Especiais Pizz…" at bounding box center [480, 97] width 906 height 148
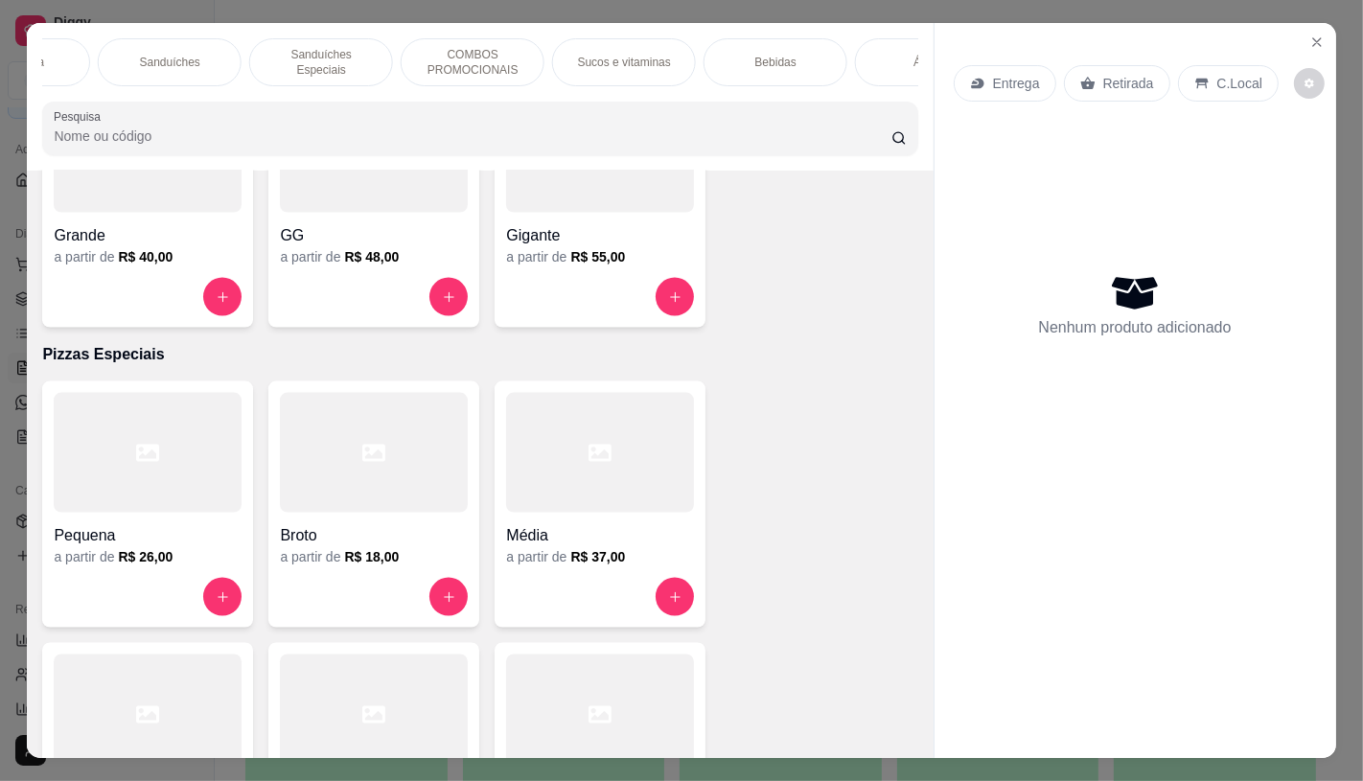
scroll to position [2663, 0]
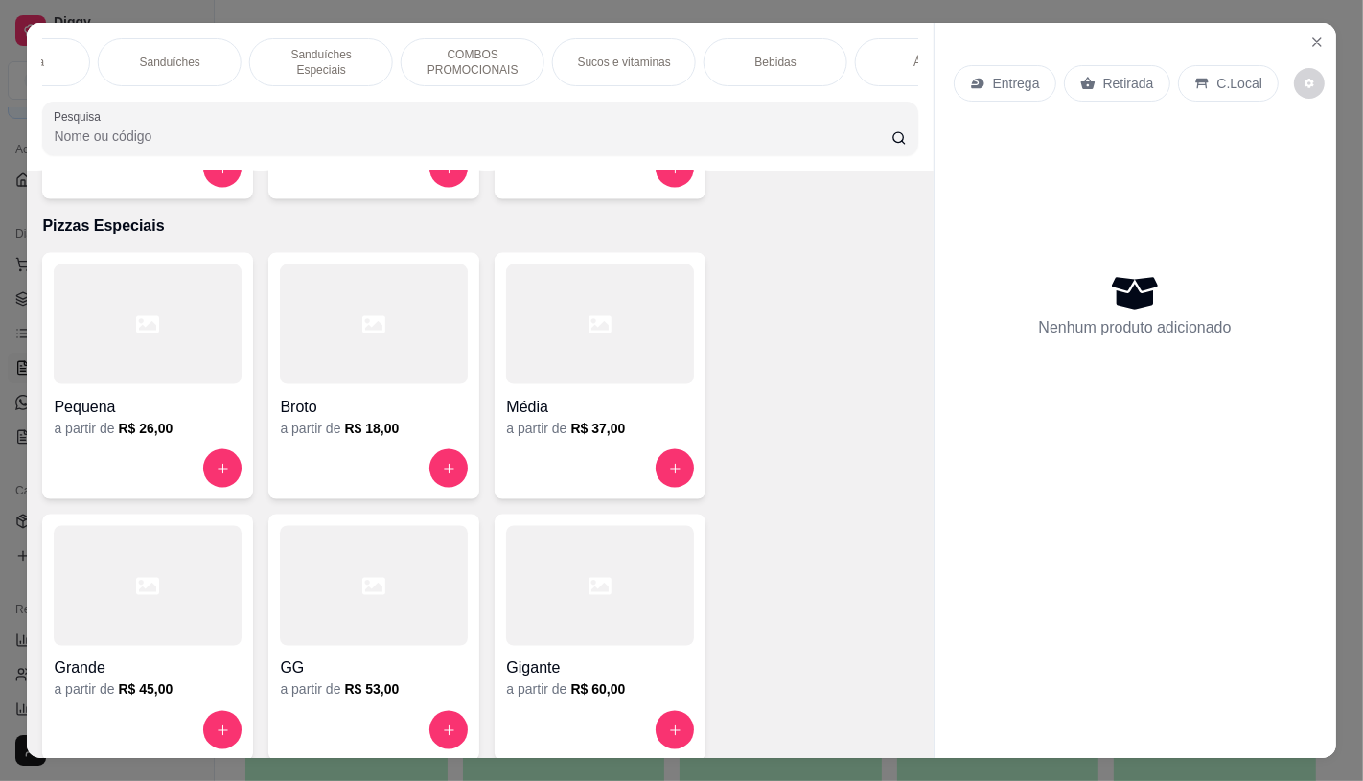
click at [45, 97] on div "FATIAS NO BALCÃO e PDV Pizzas Premium Pizzas Tradicionais Pizzas Especiais Pizz…" at bounding box center [480, 97] width 906 height 148
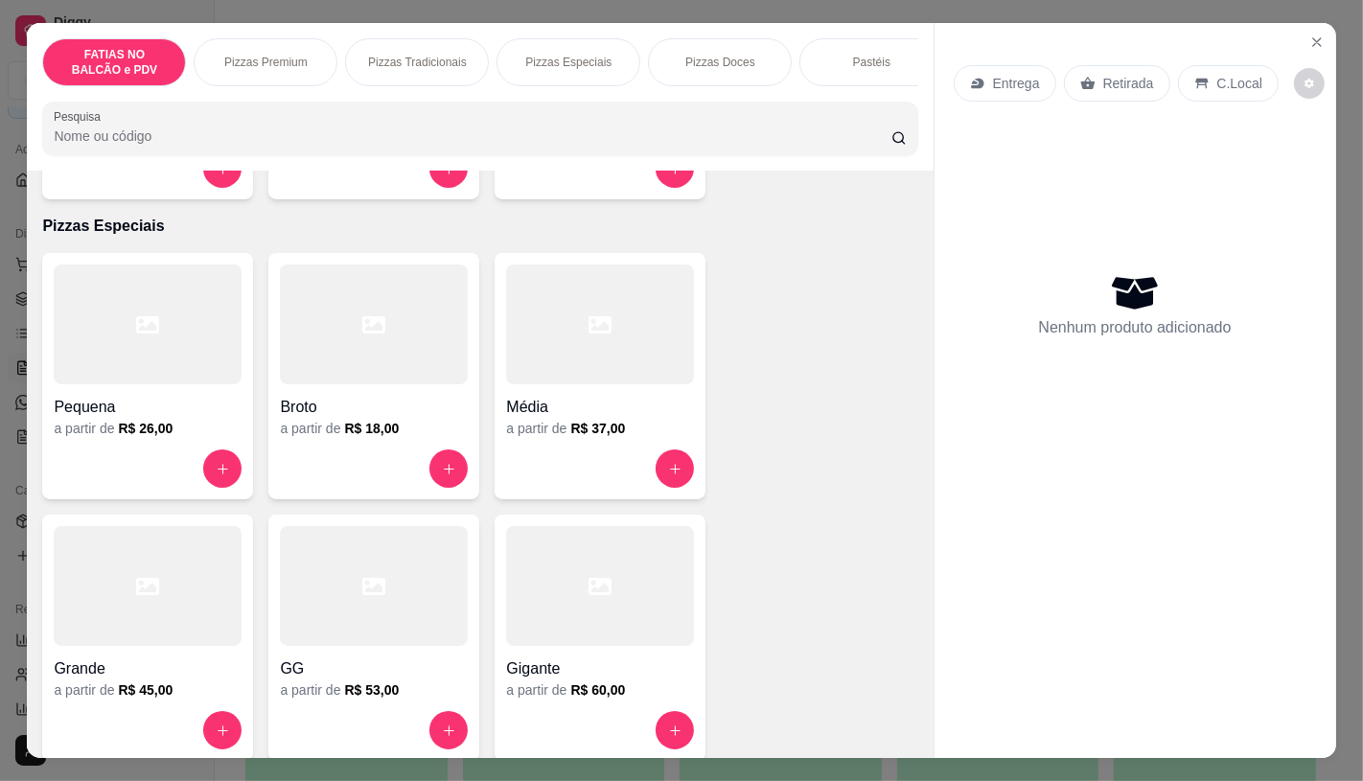
click at [902, 77] on div "Pastéis" at bounding box center [872, 62] width 144 height 48
click at [902, 102] on div "Pesquisa" at bounding box center [479, 129] width 875 height 54
click at [880, 109] on div at bounding box center [480, 128] width 852 height 38
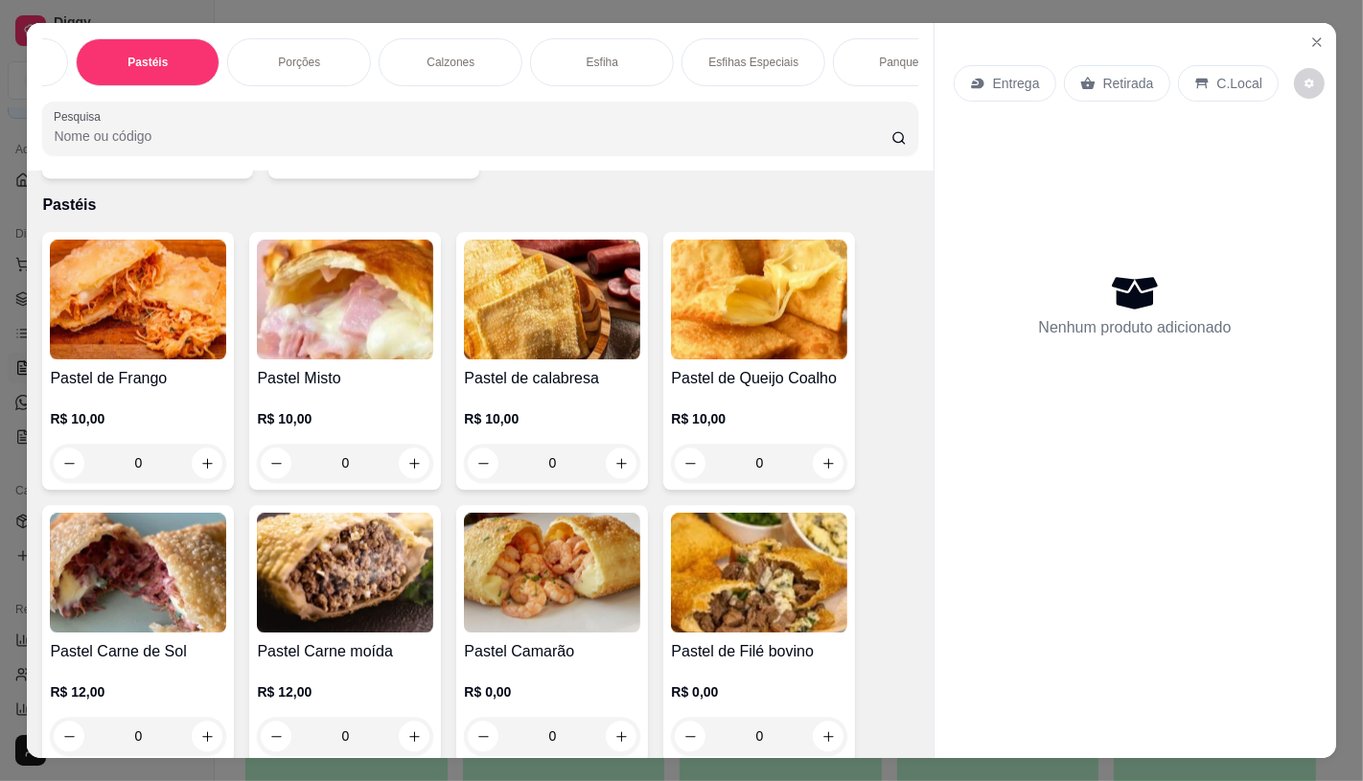
click at [822, 103] on div "FATIAS NO BALCÃO e PDV Pizzas Premium Pizzas Tradicionais Pizzas Especiais Pizz…" at bounding box center [480, 97] width 906 height 148
click at [874, 86] on div "FATIAS NO BALCÃO e PDV Pizzas Premium Pizzas Tradicionais Pizzas Especiais Pizz…" at bounding box center [479, 62] width 875 height 48
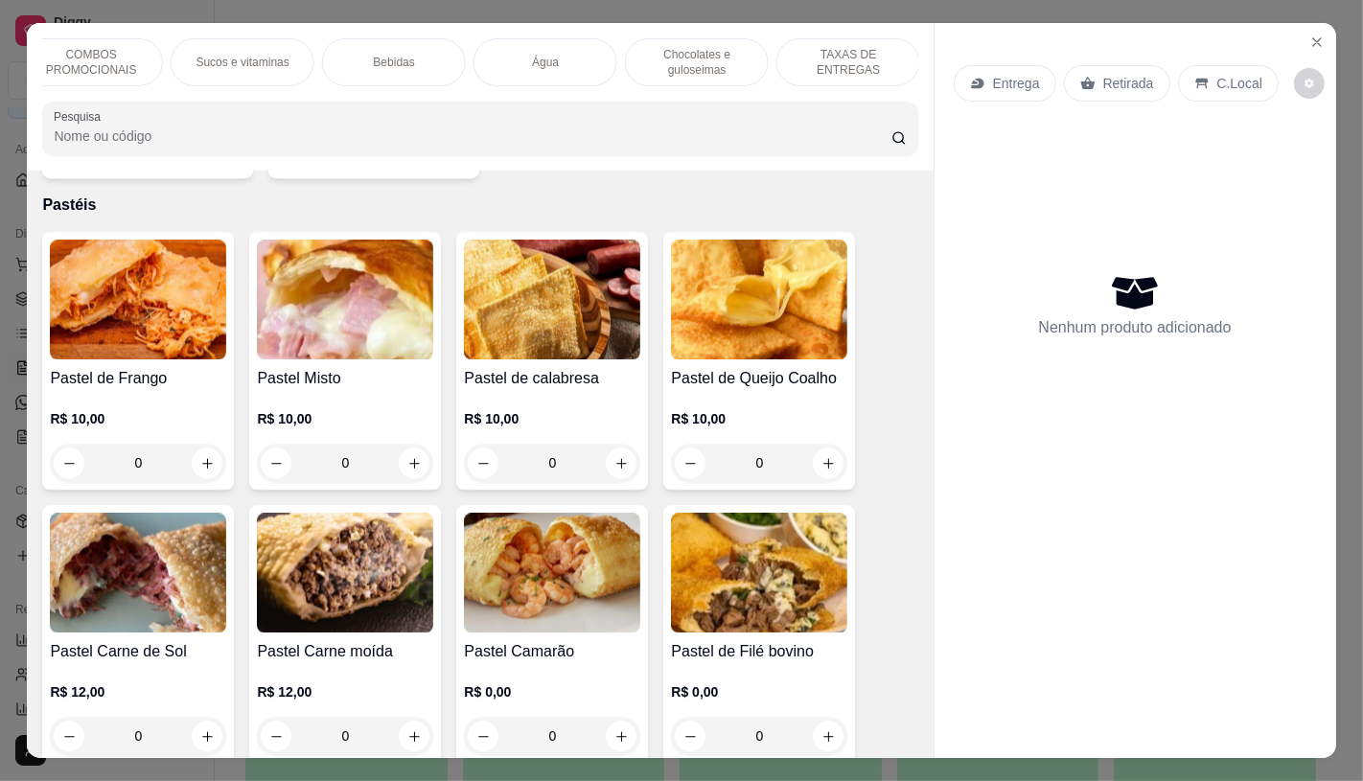
scroll to position [0, 1994]
click at [695, 47] on p "Chocolates e guloseimas" at bounding box center [695, 62] width 111 height 31
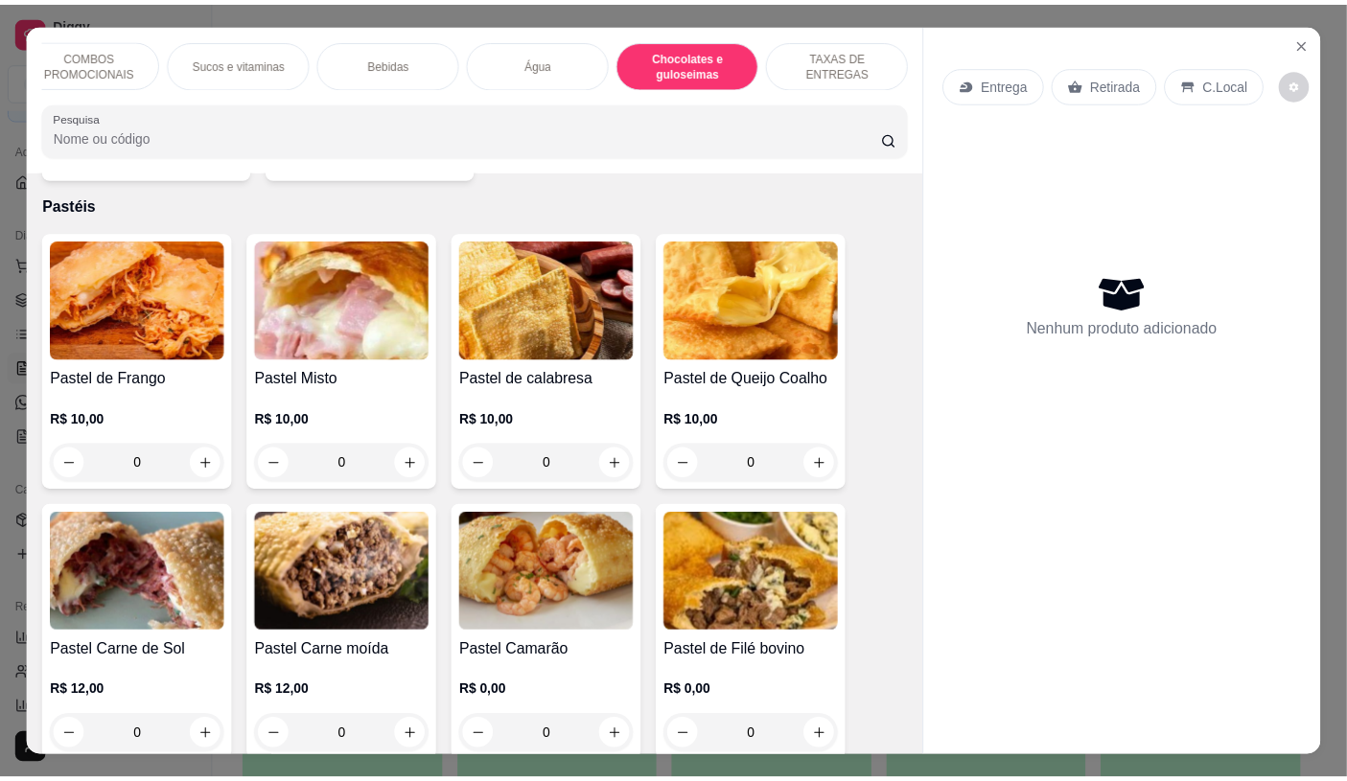
scroll to position [45, 0]
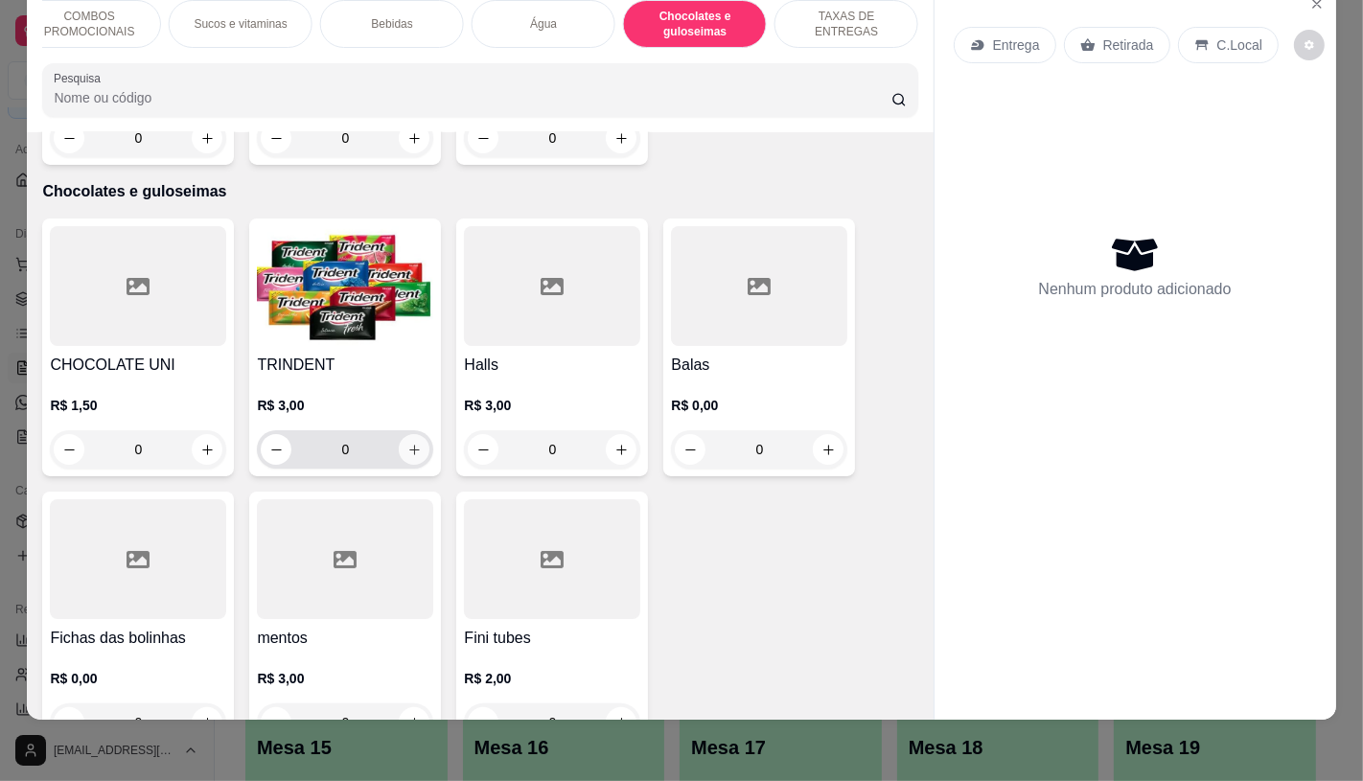
click at [413, 434] on button "increase-product-quantity" at bounding box center [414, 449] width 31 height 31
type input "1"
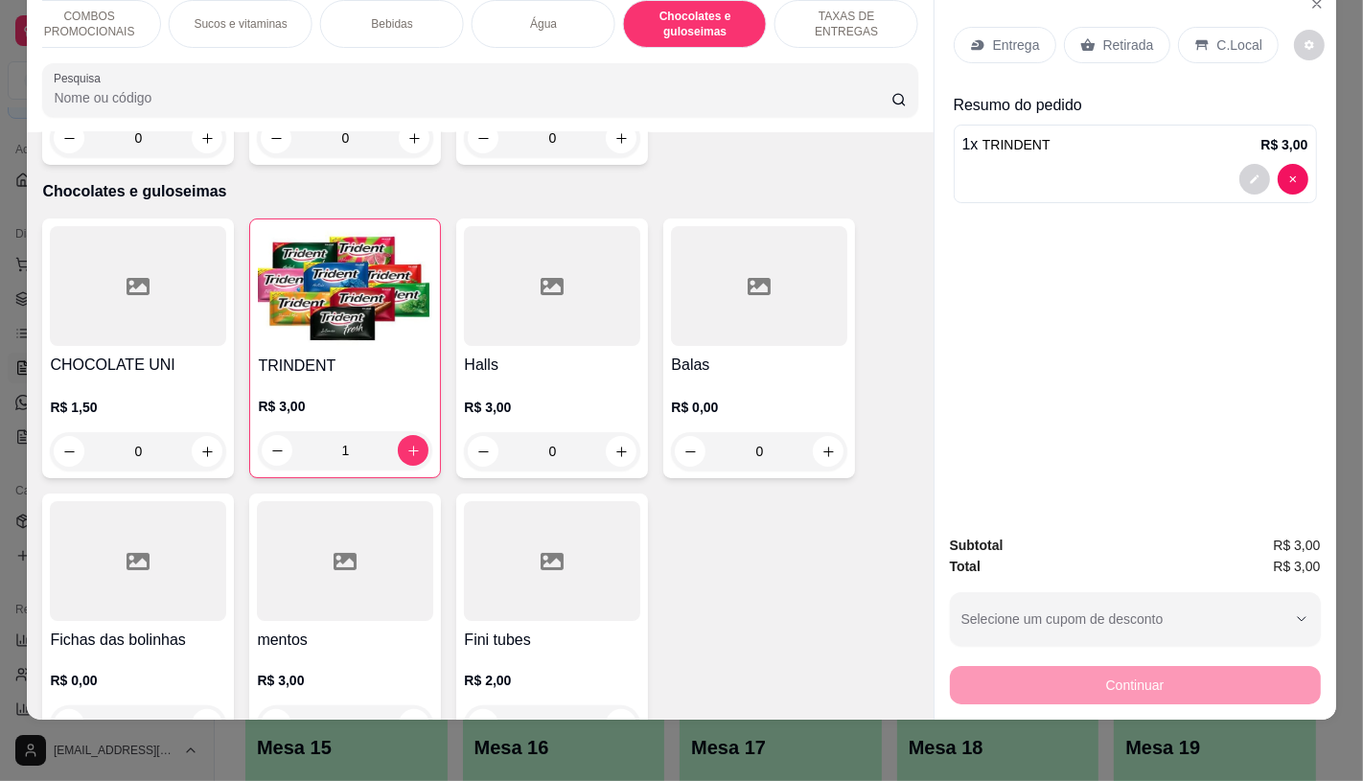
click at [1083, 39] on icon at bounding box center [1088, 45] width 14 height 12
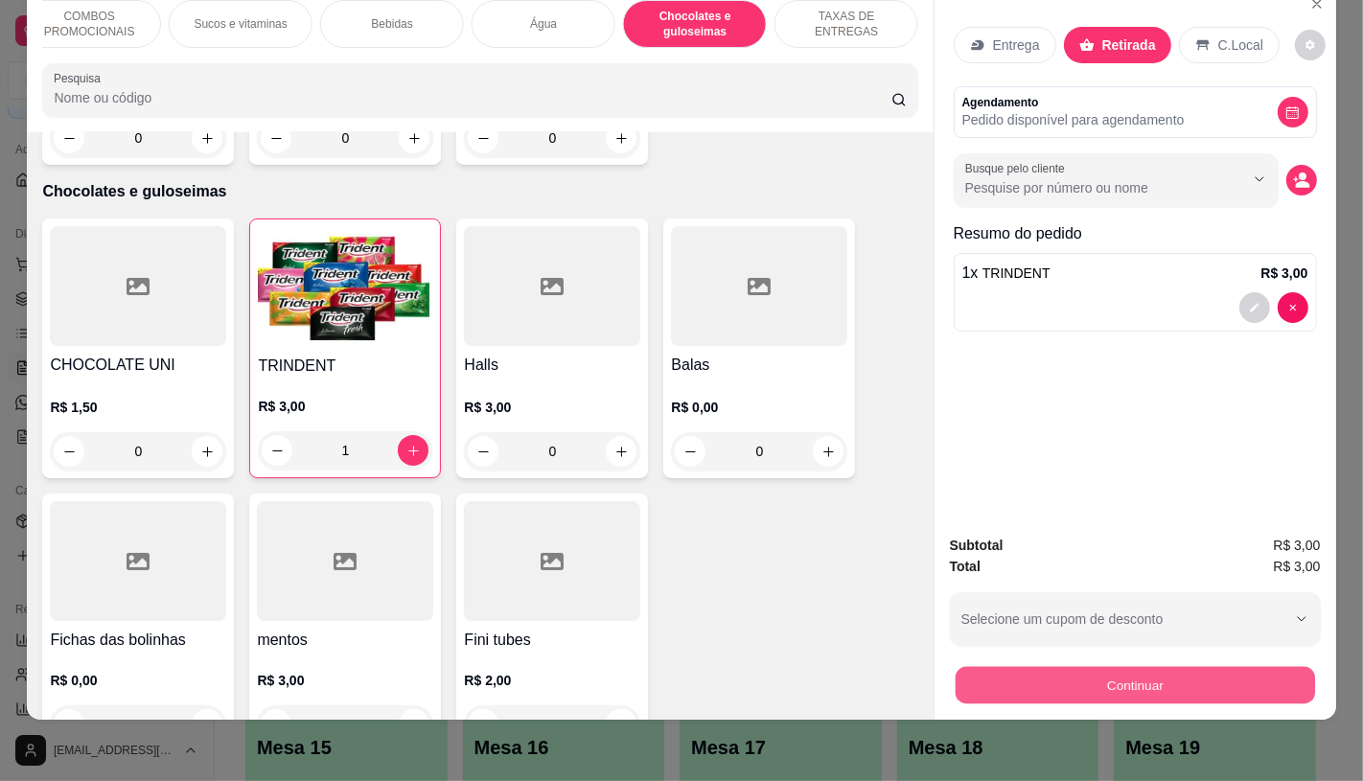
click at [1105, 672] on button "Continuar" at bounding box center [1135, 684] width 360 height 37
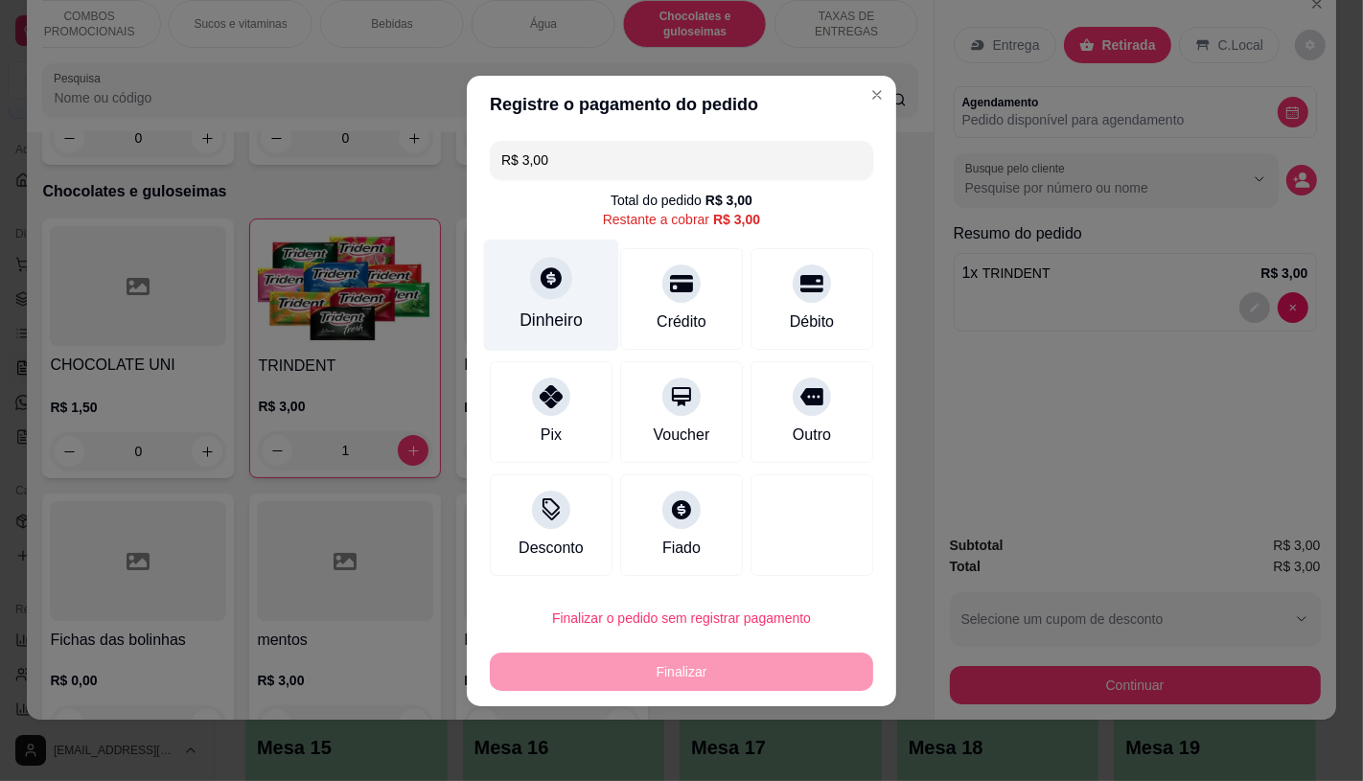
drag, startPoint x: 567, startPoint y: 283, endPoint x: 571, endPoint y: 303, distance: 20.7
click at [571, 303] on div "Dinheiro" at bounding box center [551, 295] width 135 height 112
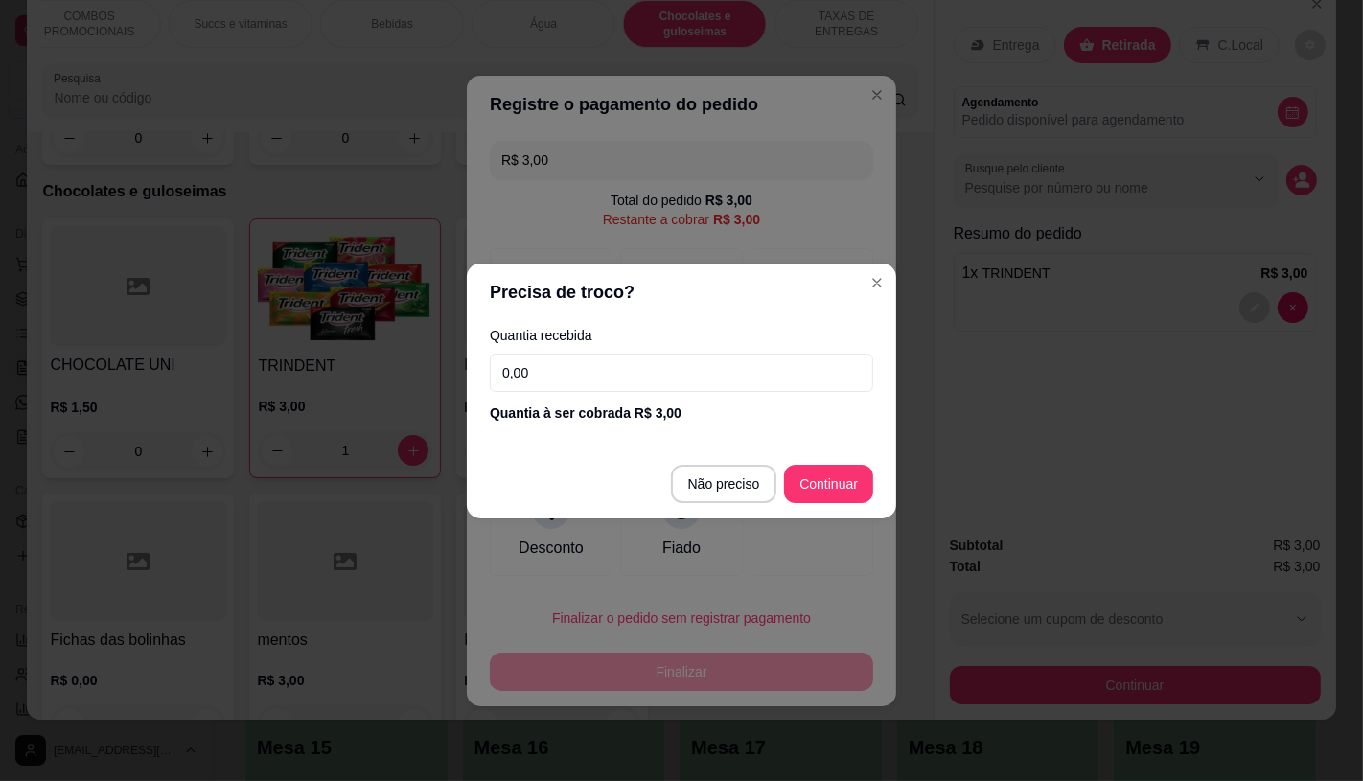
click at [549, 379] on input "0,00" at bounding box center [682, 373] width 384 height 38
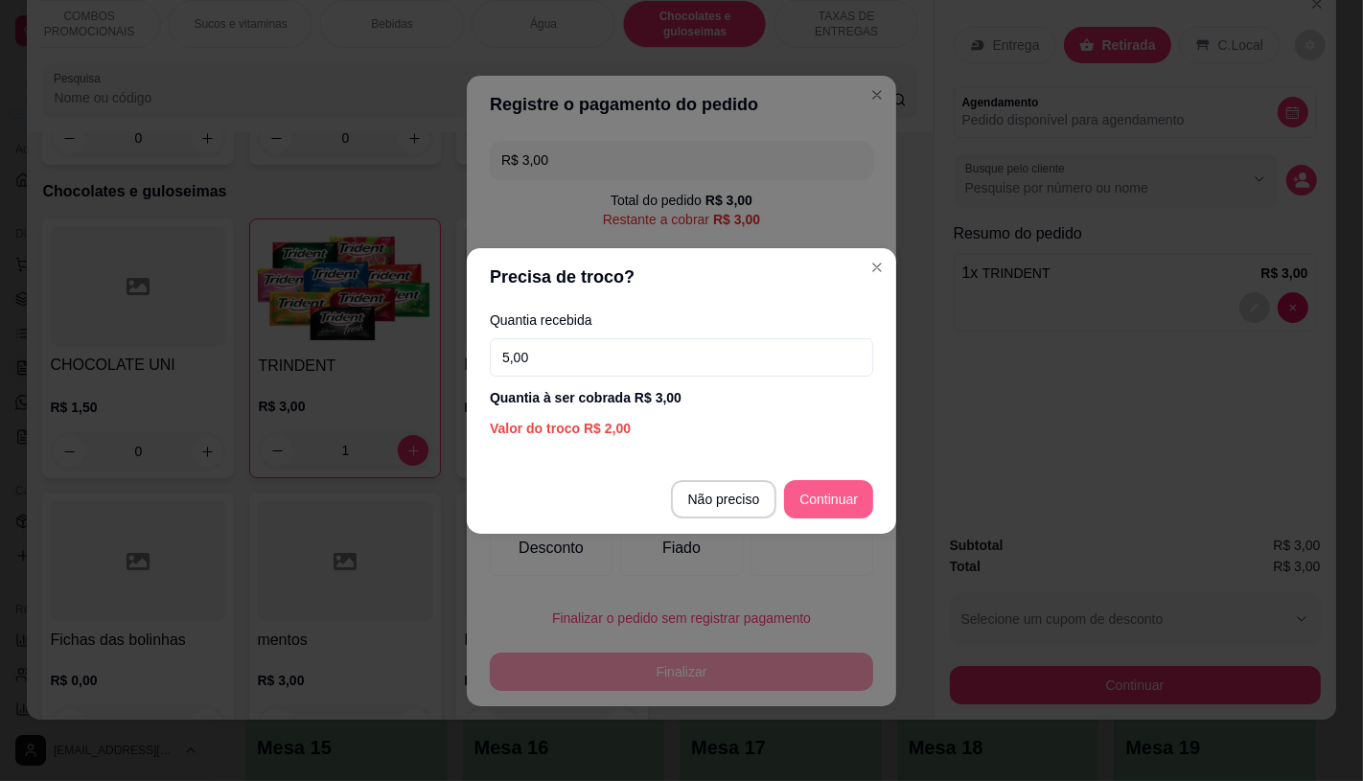
type input "5,00"
type input "R$ 0,00"
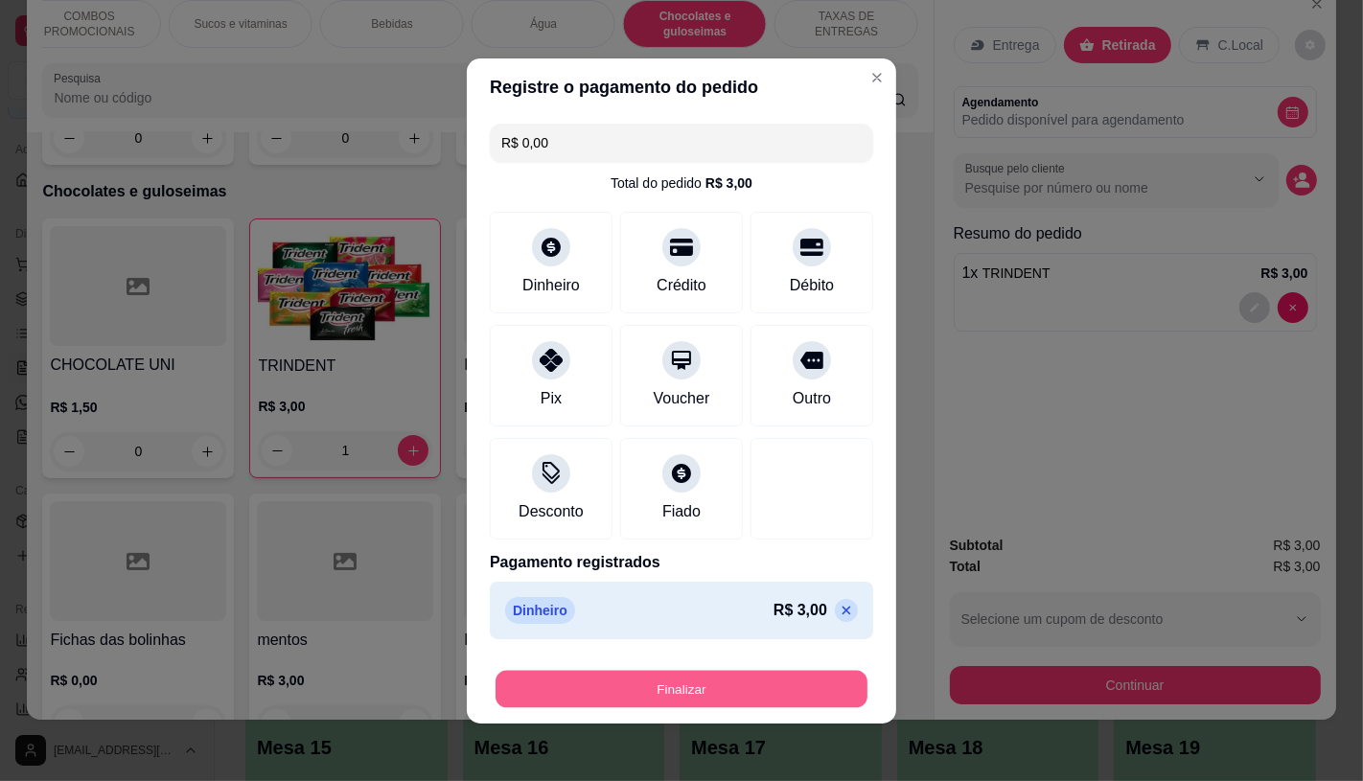
click at [642, 687] on button "Finalizar" at bounding box center [682, 688] width 372 height 37
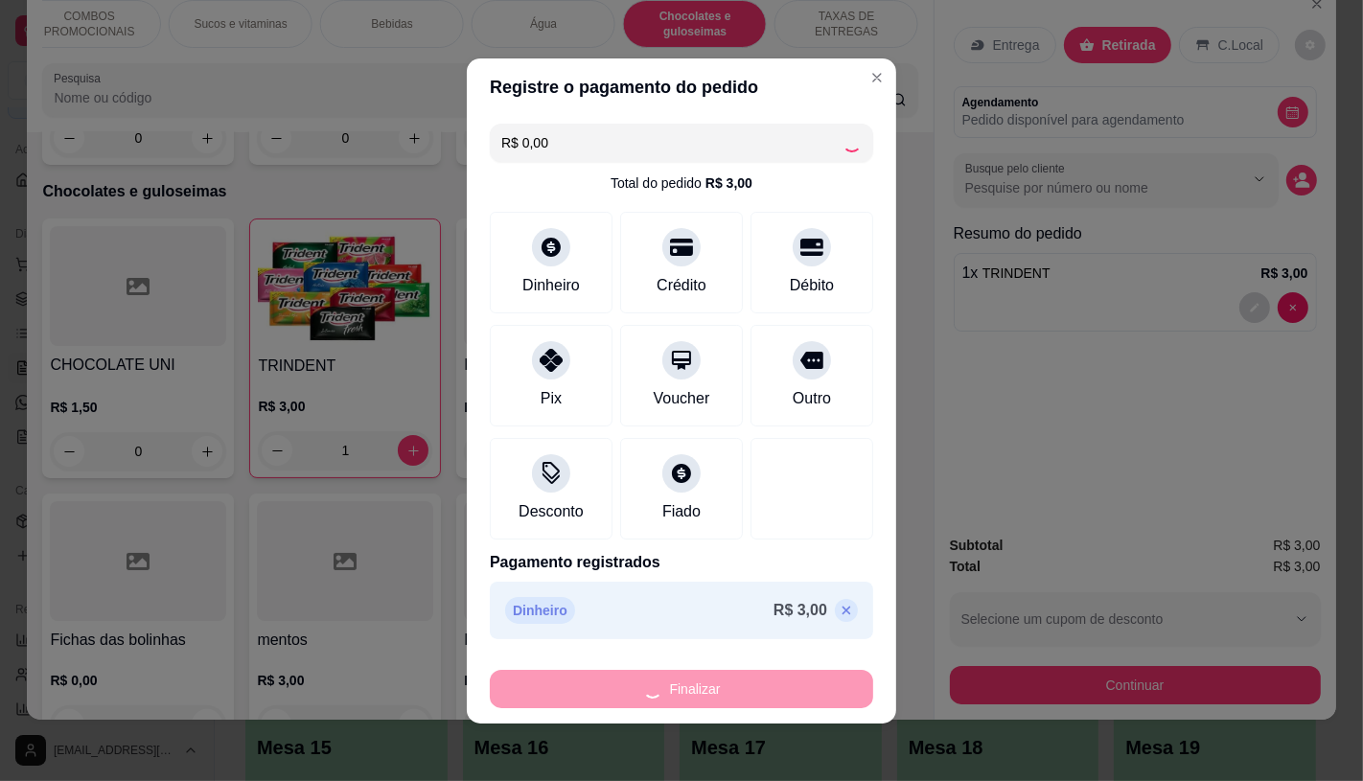
type input "0"
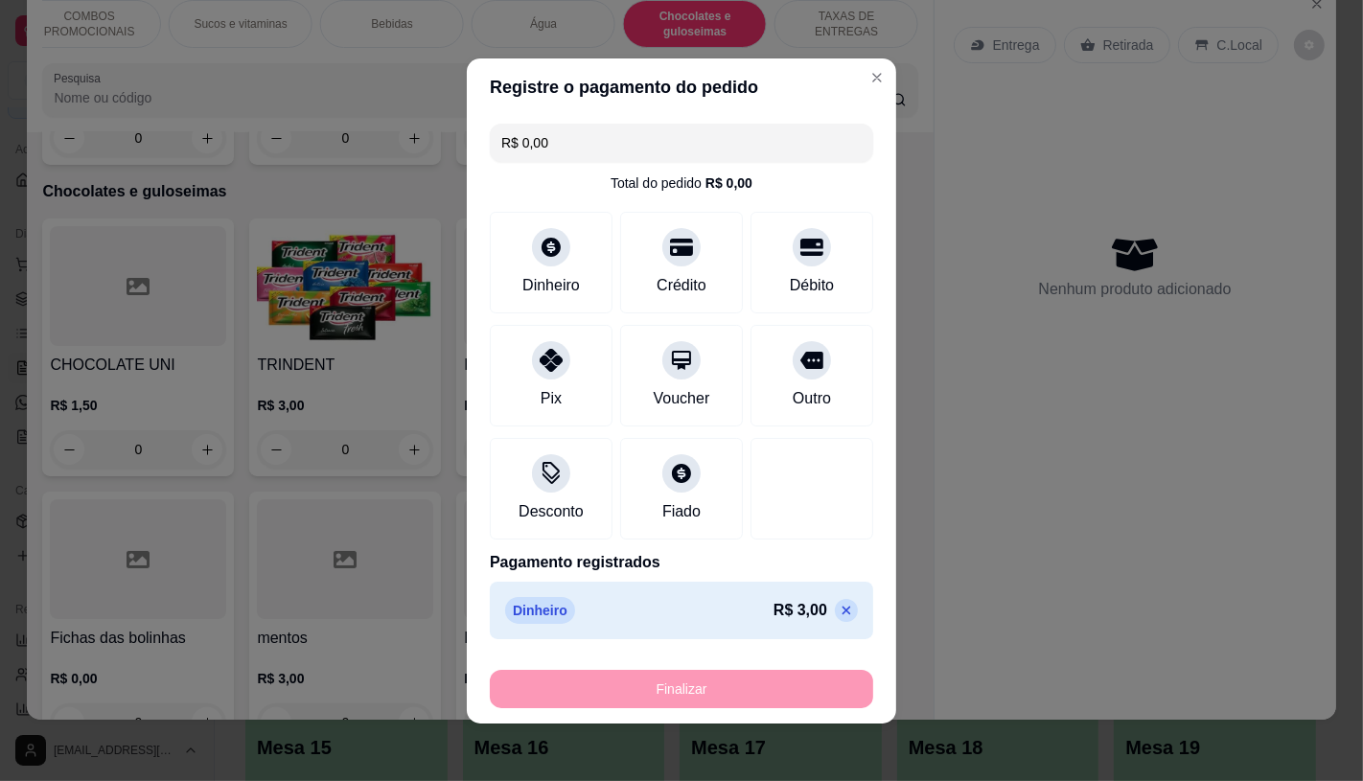
type input "-R$ 3,00"
